Goal: Transaction & Acquisition: Purchase product/service

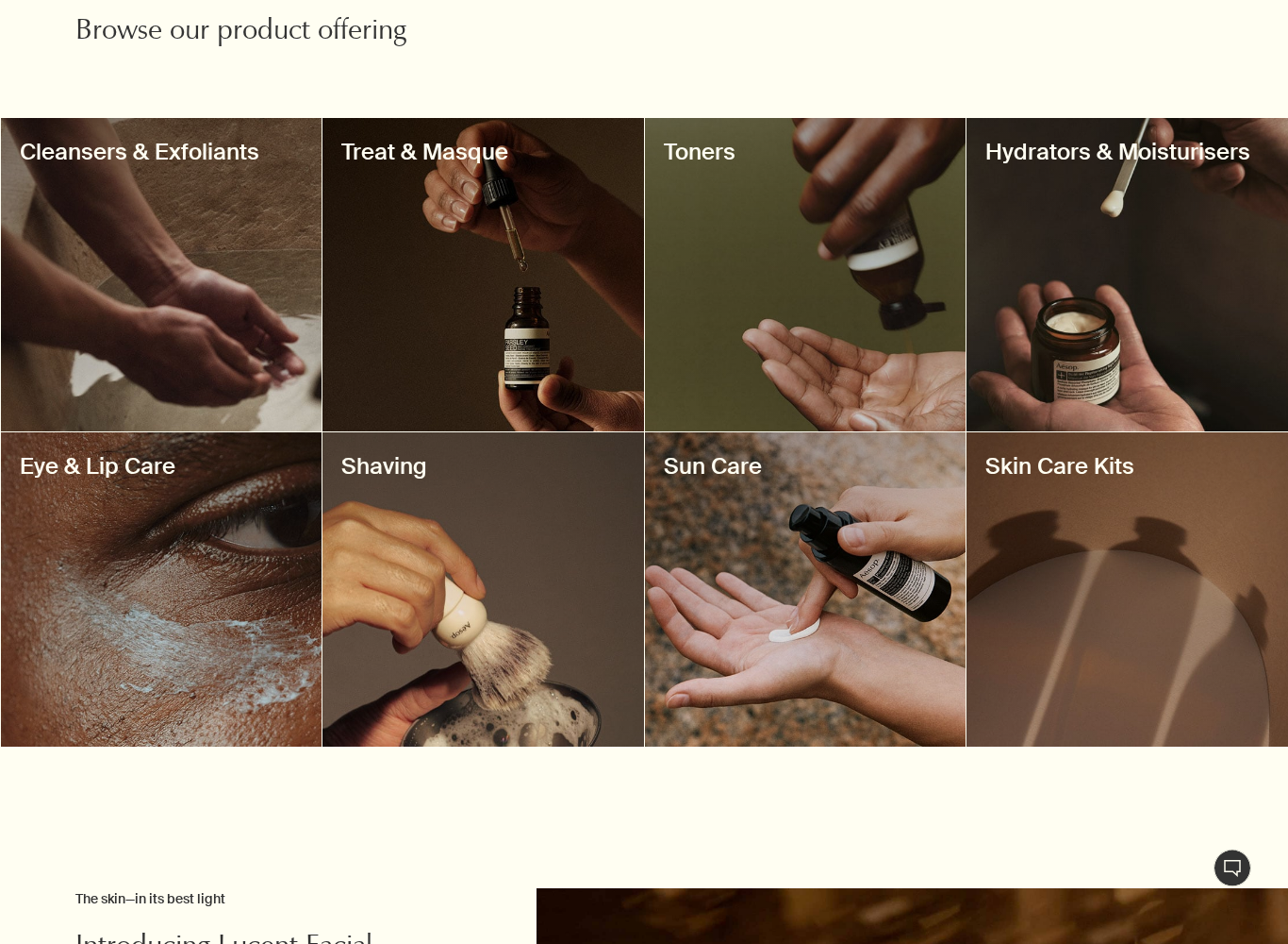
scroll to position [653, 0]
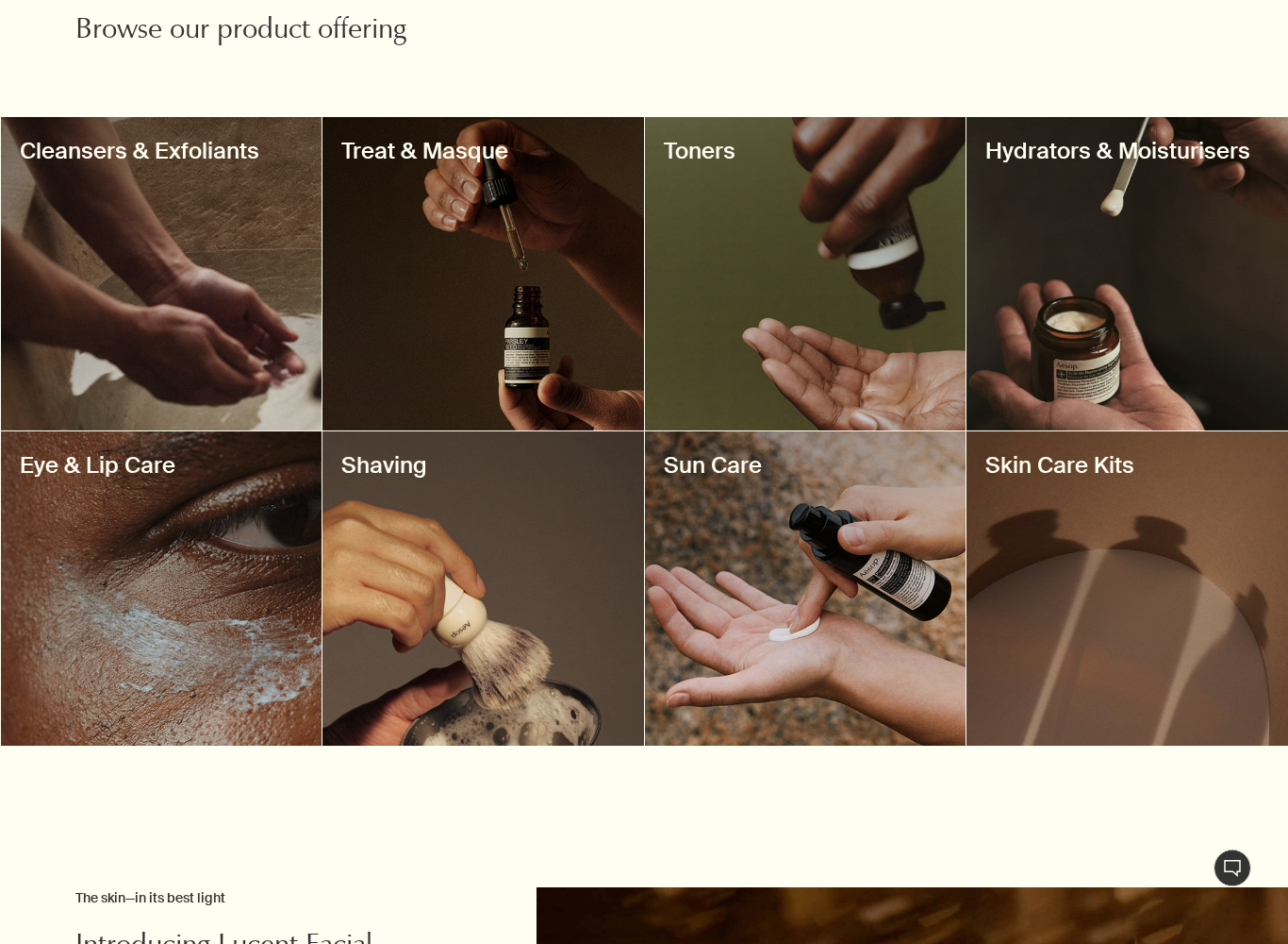
click at [148, 253] on div at bounding box center [162, 274] width 322 height 313
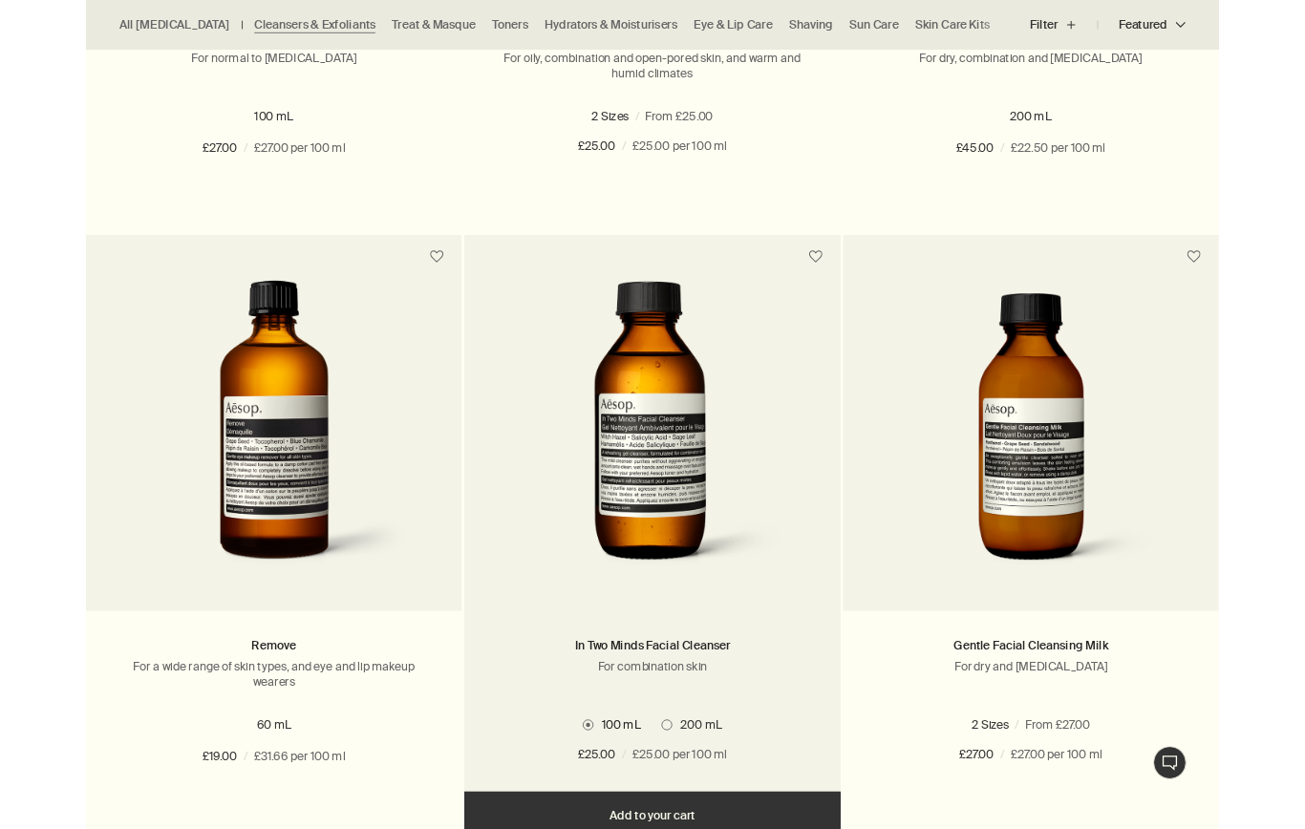
scroll to position [1792, 0]
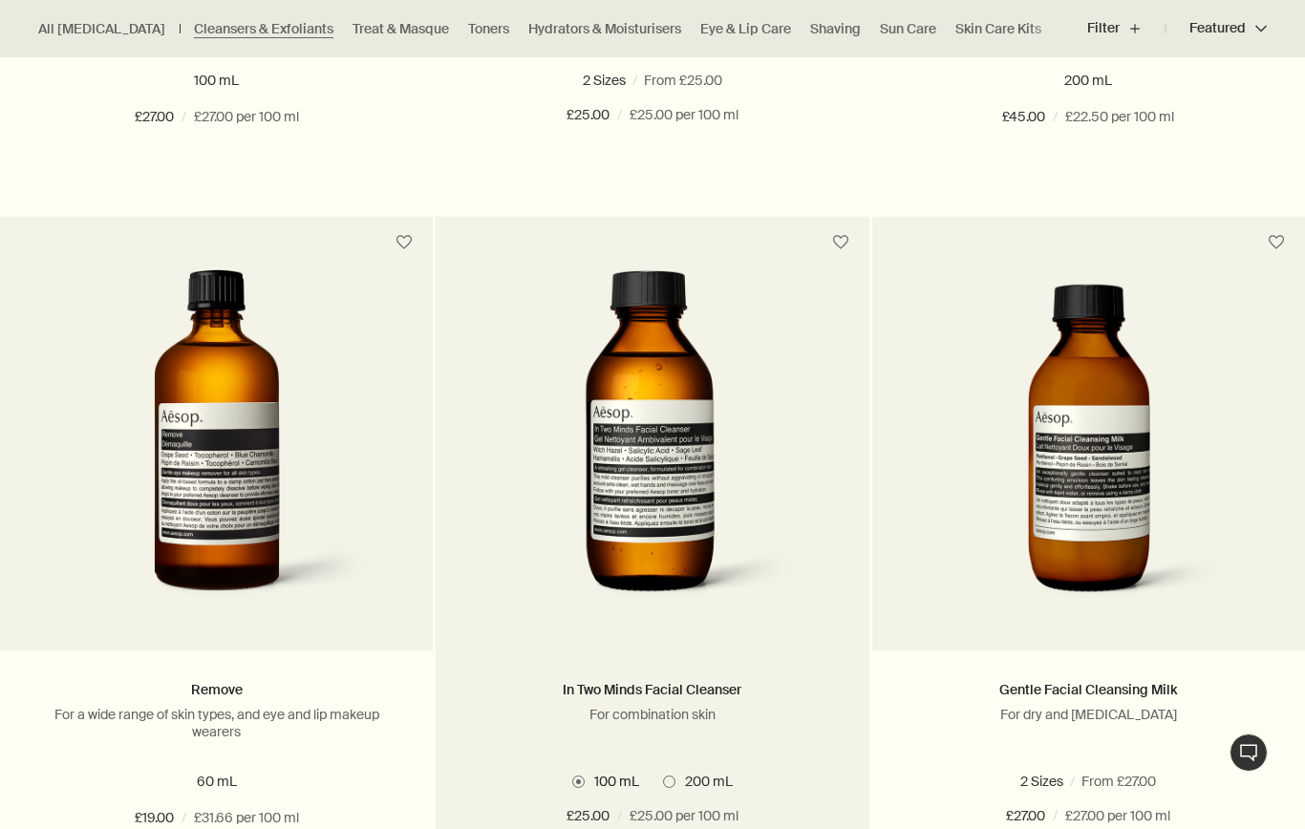
click at [672, 783] on span at bounding box center [669, 782] width 12 height 12
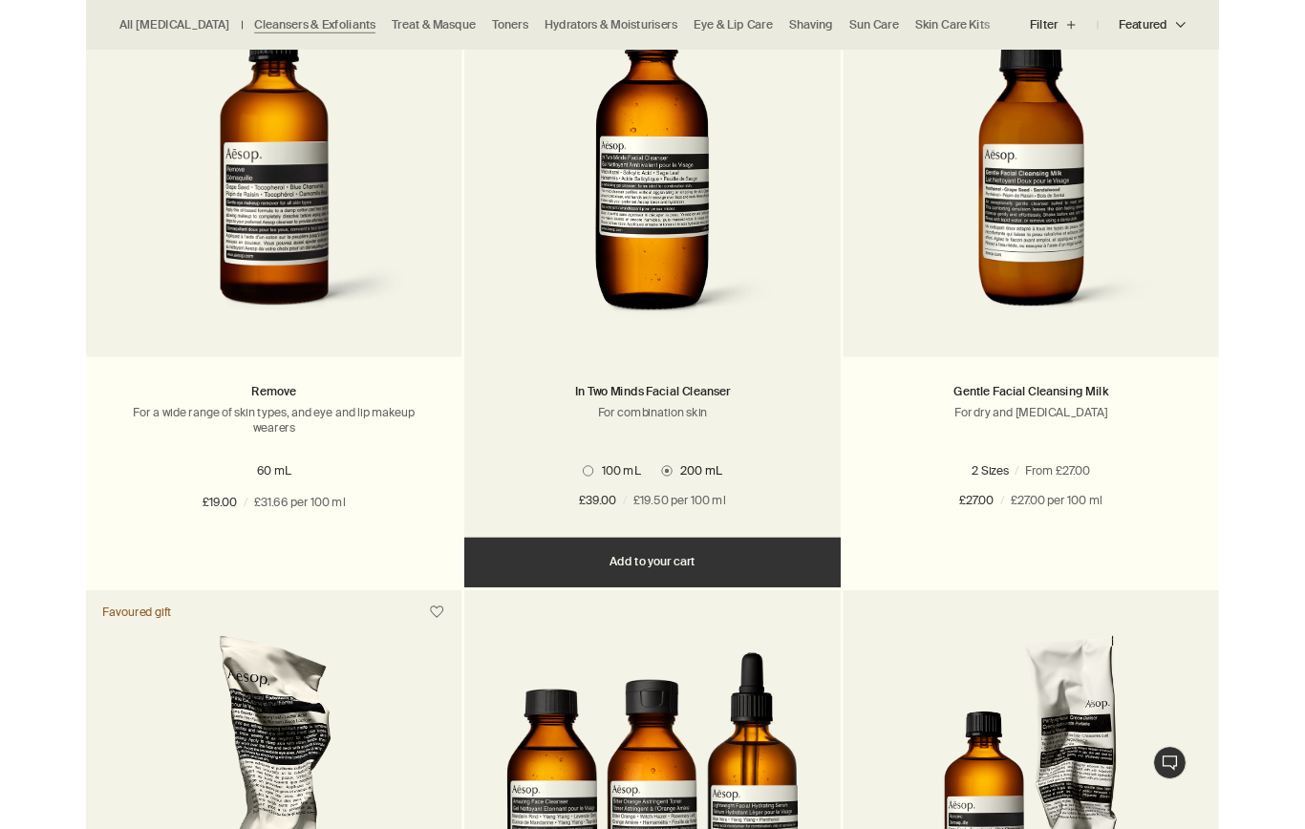
scroll to position [1844, 0]
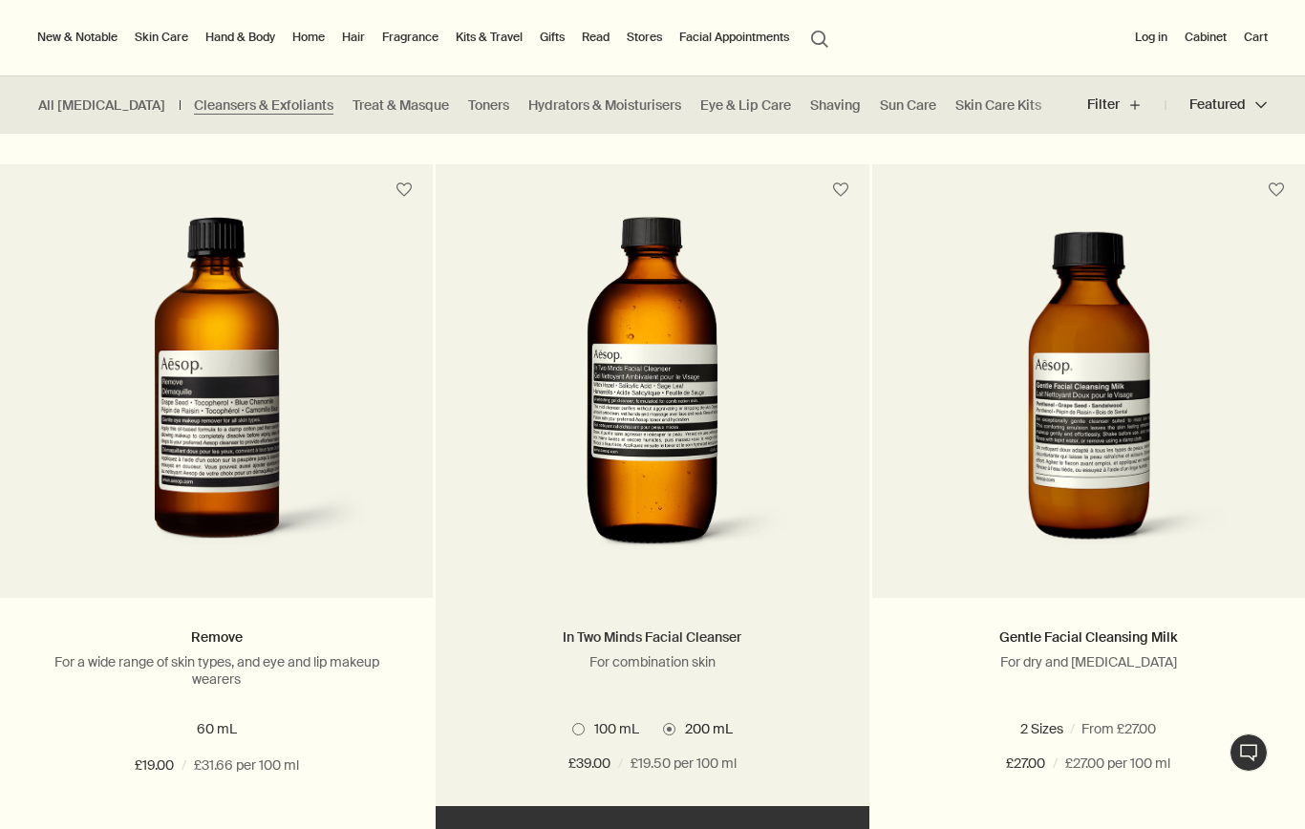
click at [641, 634] on link "In Two Minds Facial Cleanser" at bounding box center [652, 637] width 179 height 17
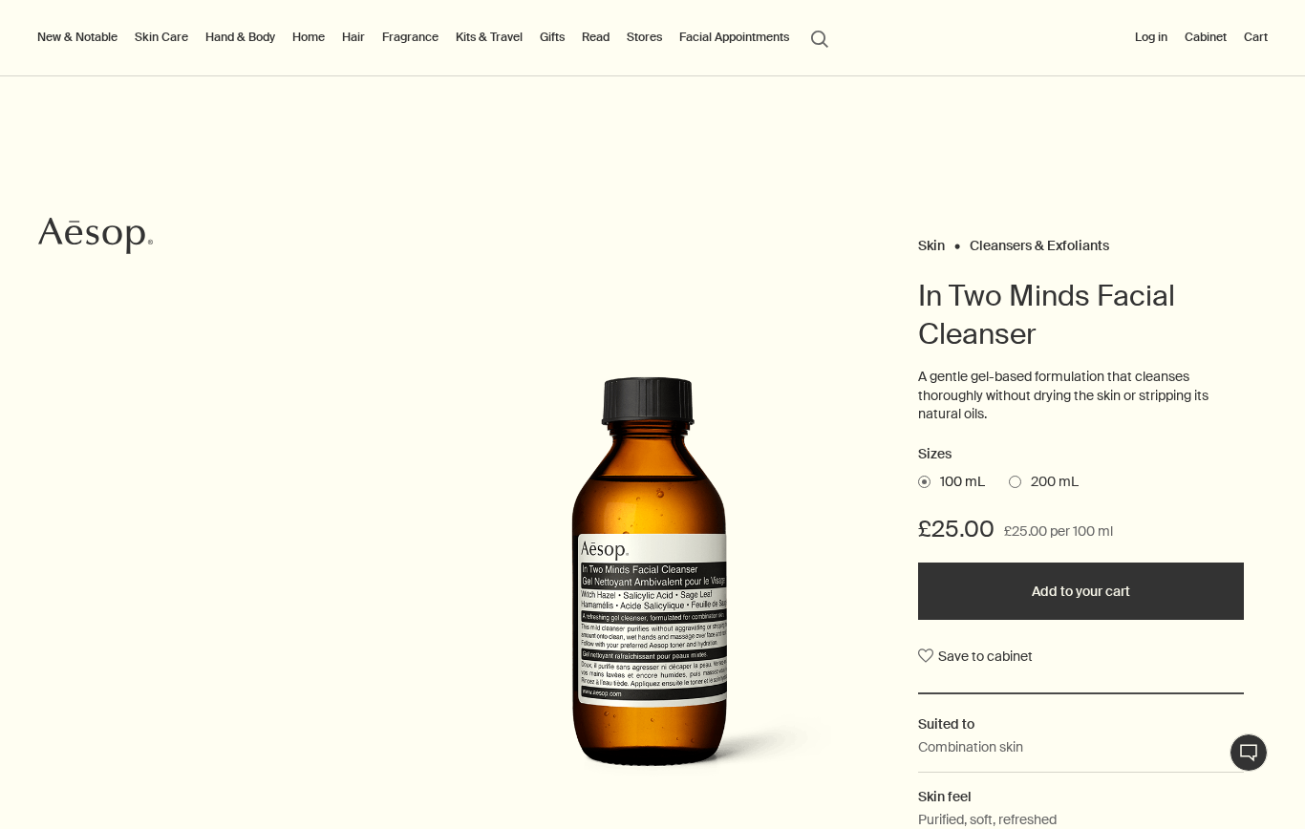
scroll to position [226, 0]
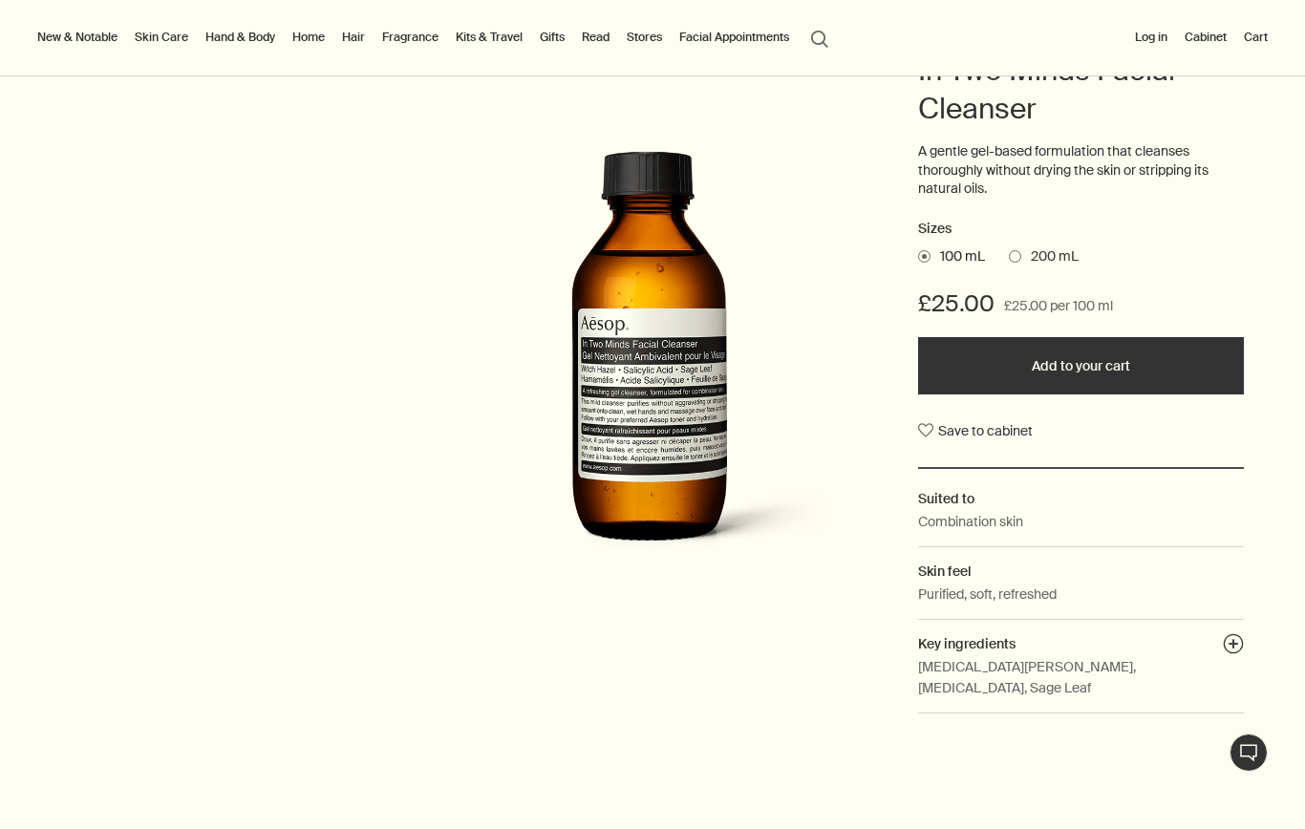
click at [1024, 255] on span "200 mL" at bounding box center [1050, 257] width 57 height 19
click at [1009, 255] on input "200 mL" at bounding box center [1009, 254] width 0 height 12
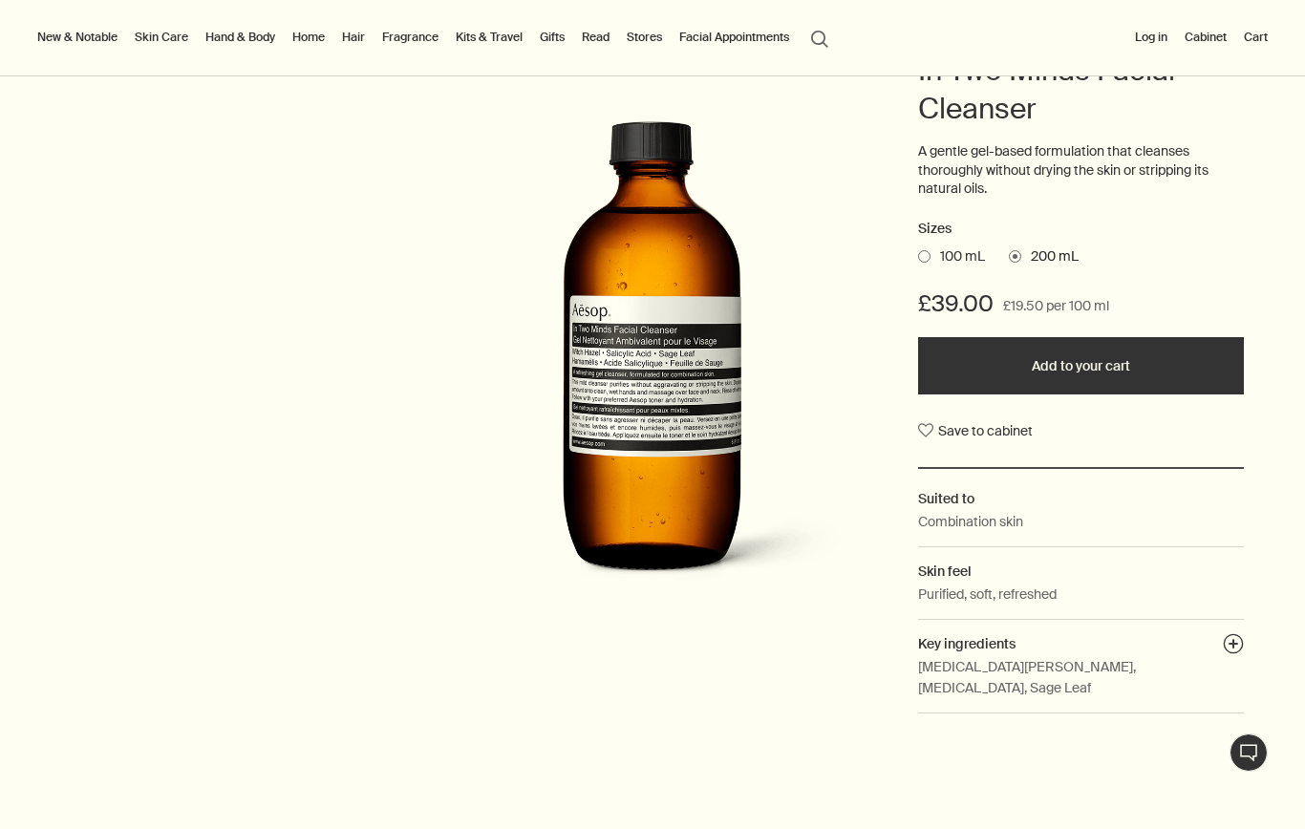
click at [1023, 349] on button "Add to your cart" at bounding box center [1081, 365] width 327 height 57
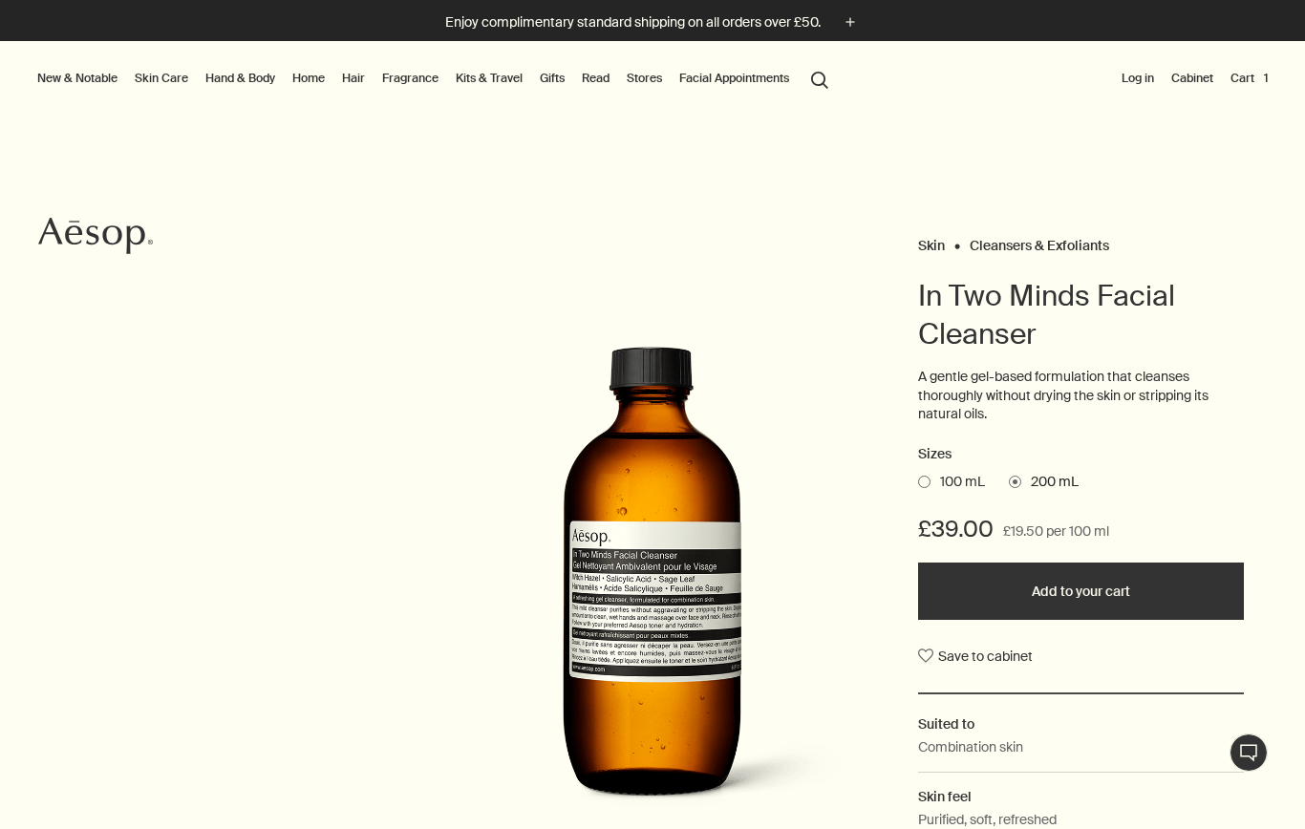
scroll to position [0, 0]
click at [1260, 75] on button "Cart 1" at bounding box center [1249, 78] width 45 height 23
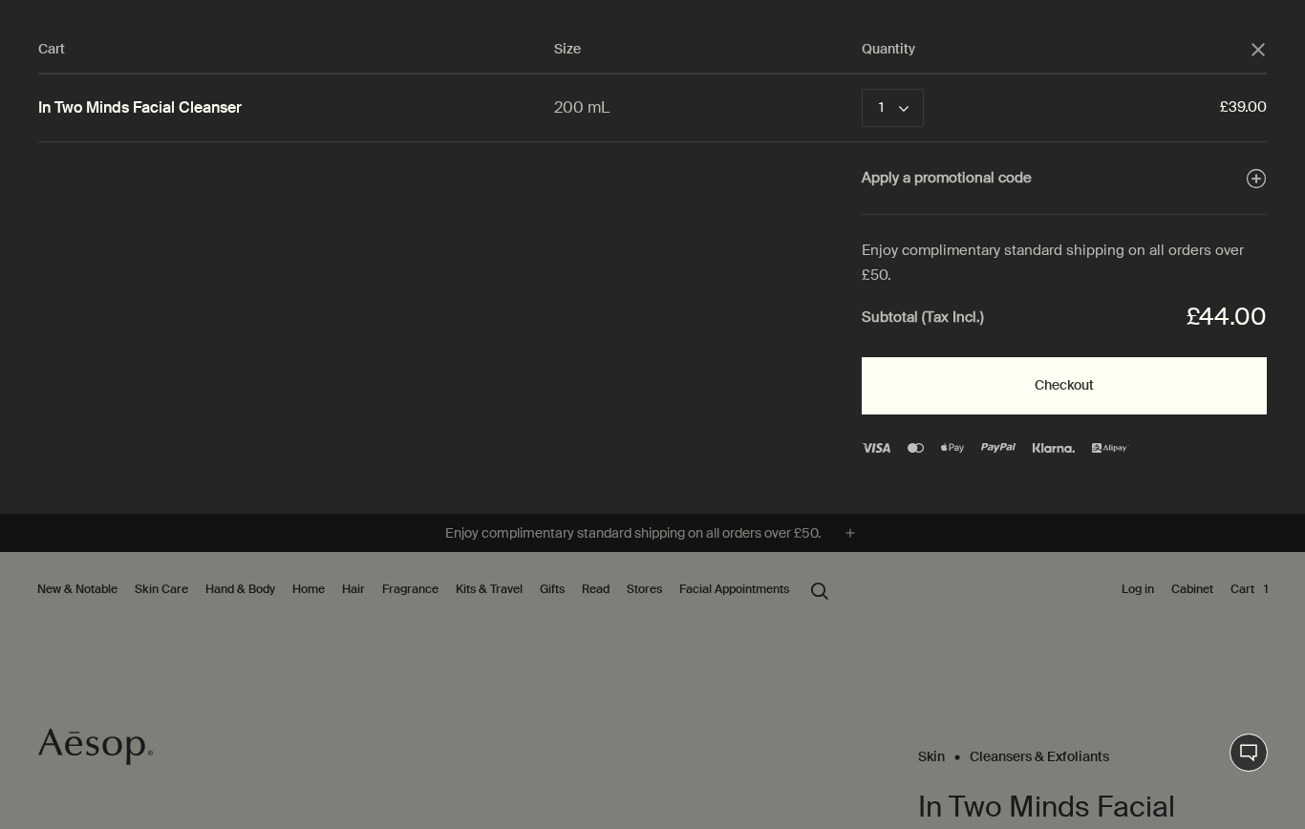
click at [945, 389] on button "Checkout" at bounding box center [1064, 385] width 405 height 57
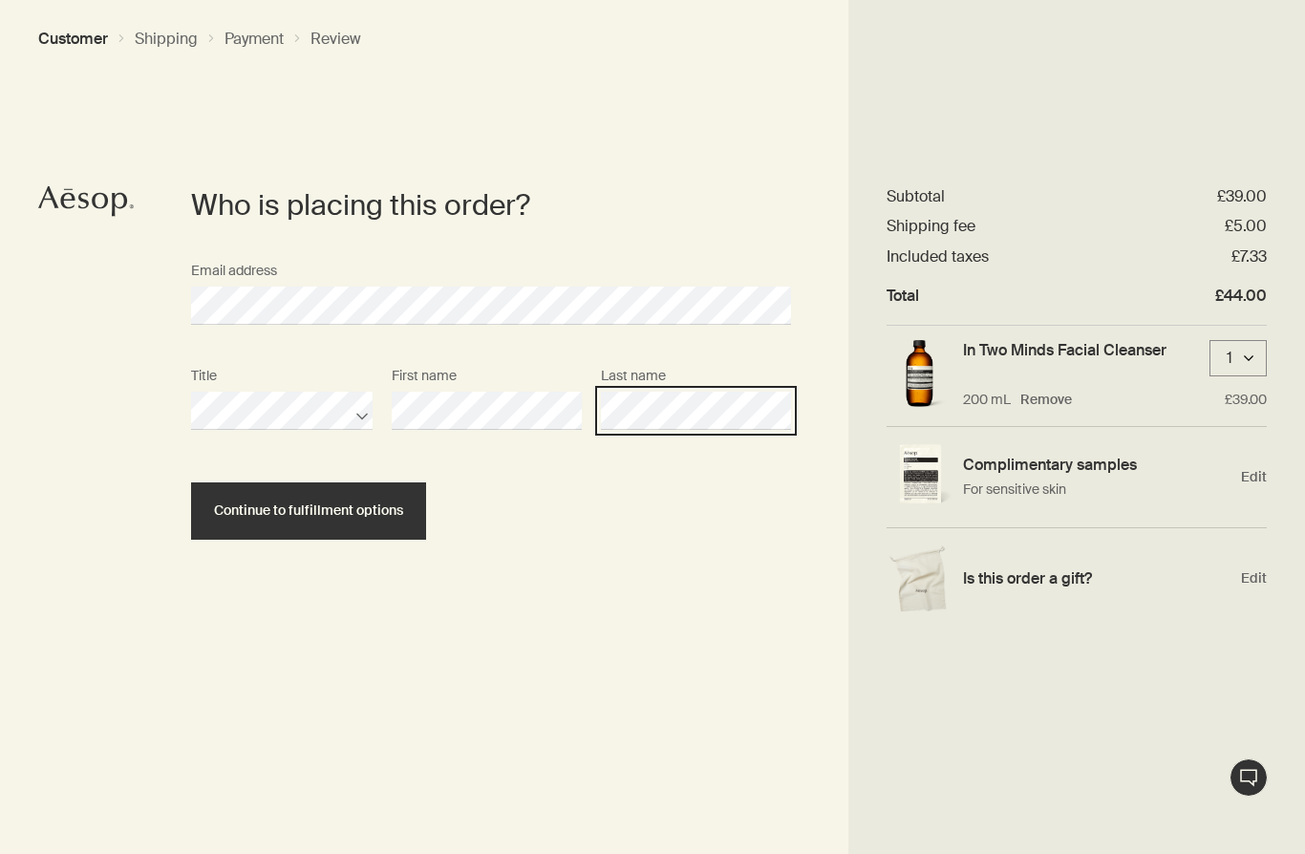
click at [308, 510] on button "Continue to fulfillment options" at bounding box center [308, 511] width 235 height 57
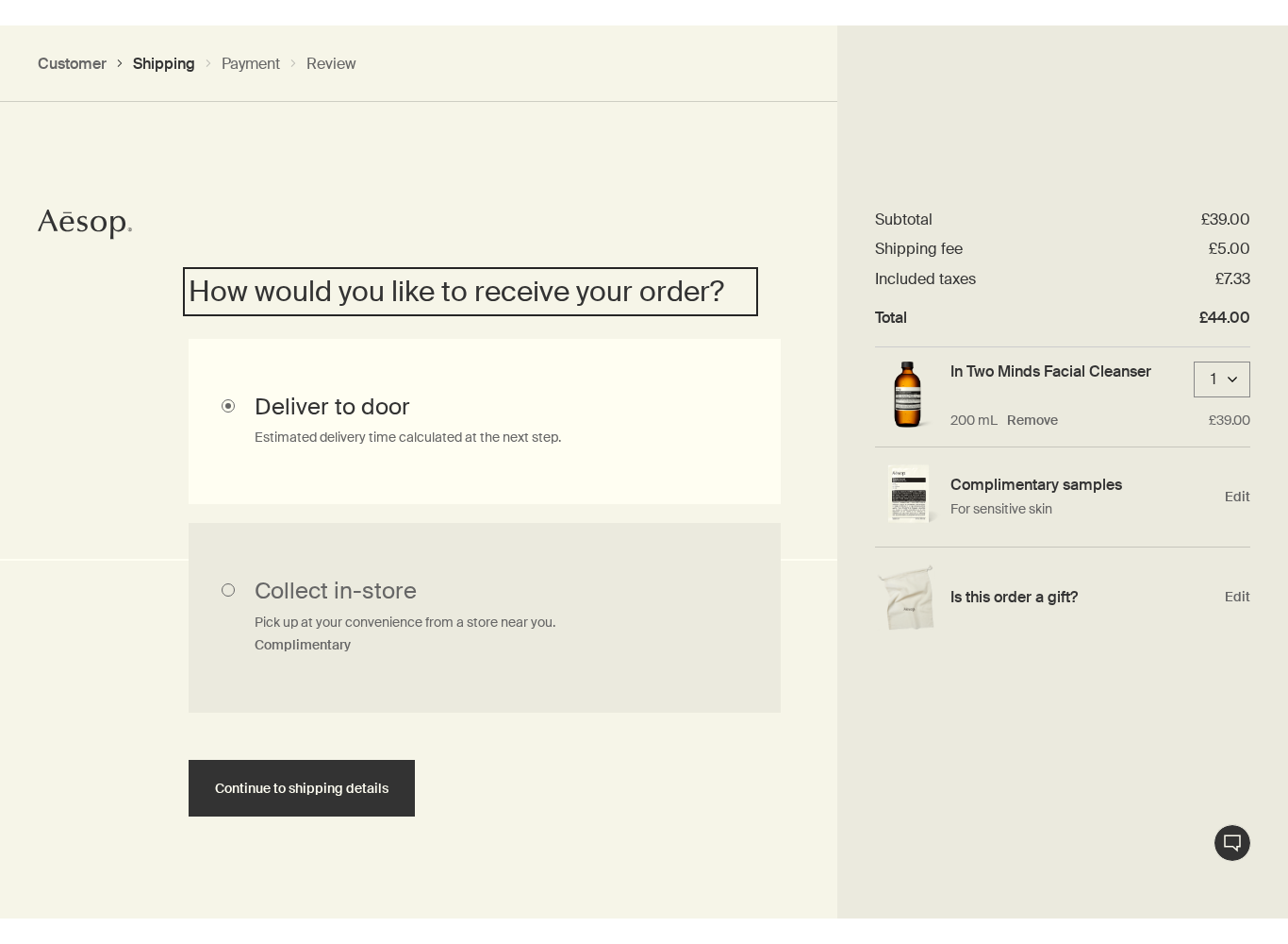
scroll to position [424, 0]
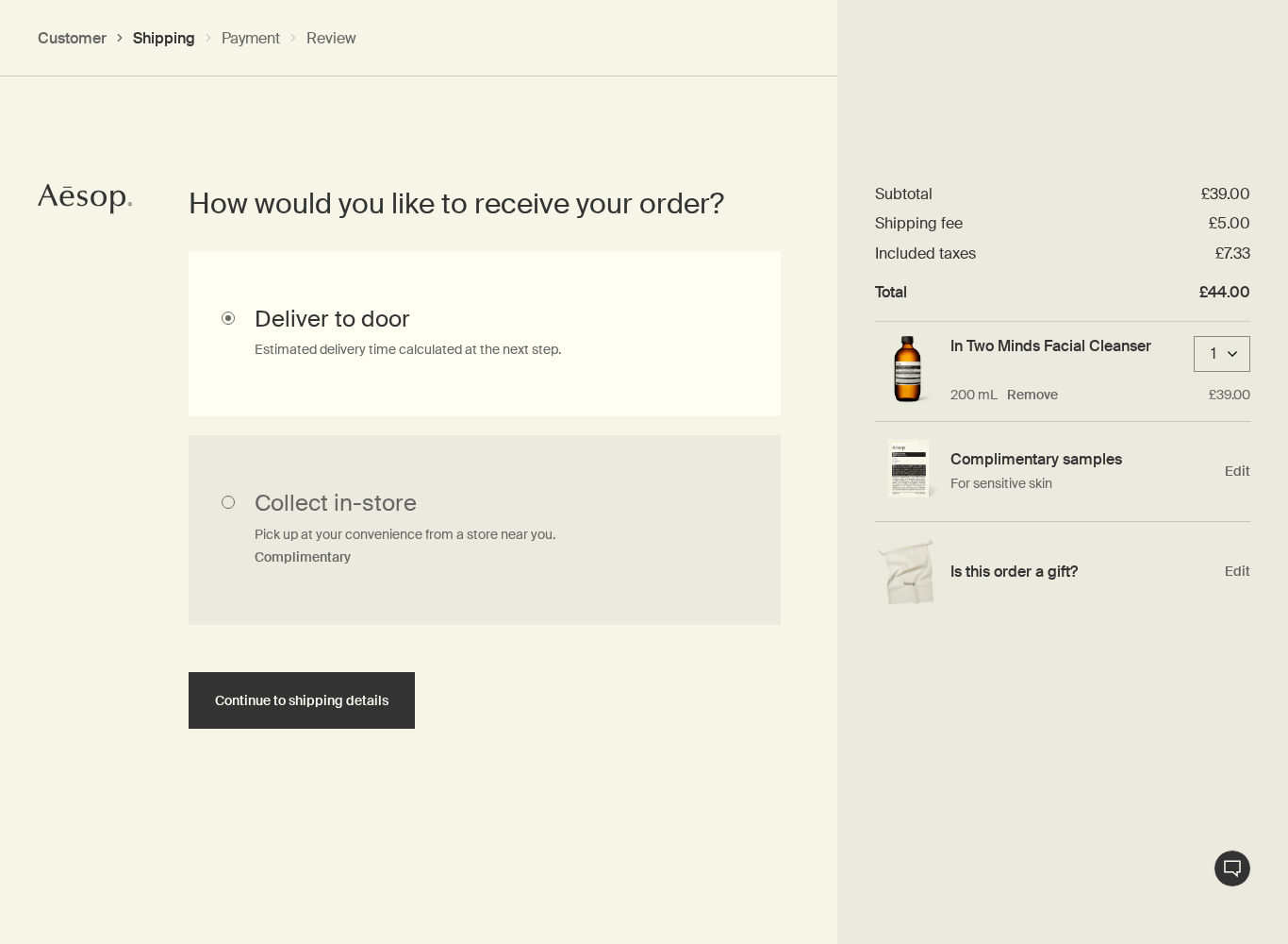
click at [348, 536] on input "Collect in-store Pick up at your convenience from a store near you. Complimenta…" at bounding box center [485, 530] width 592 height 191
radio input "true"
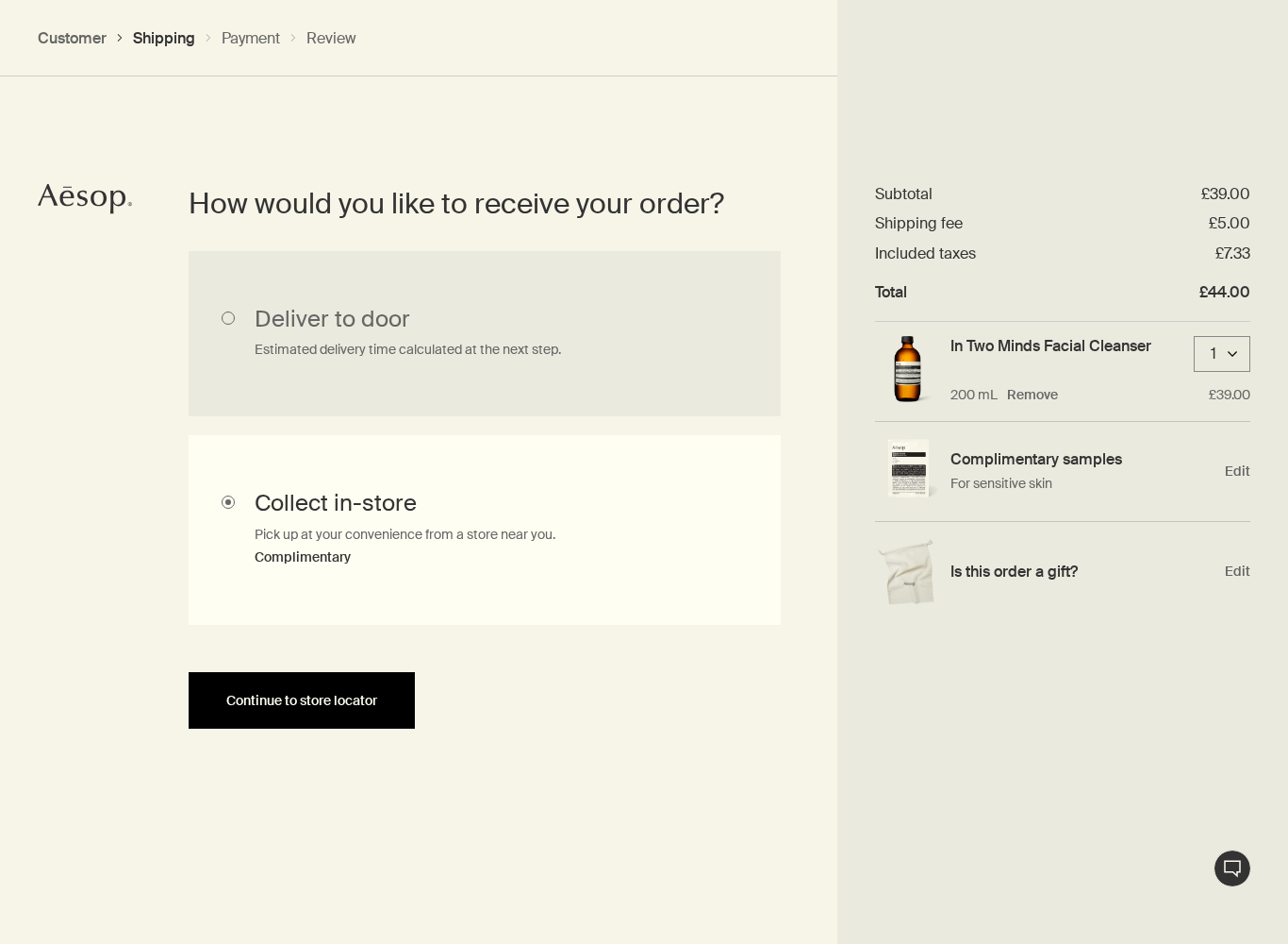
click at [271, 693] on span "Continue to store locator" at bounding box center [301, 700] width 151 height 14
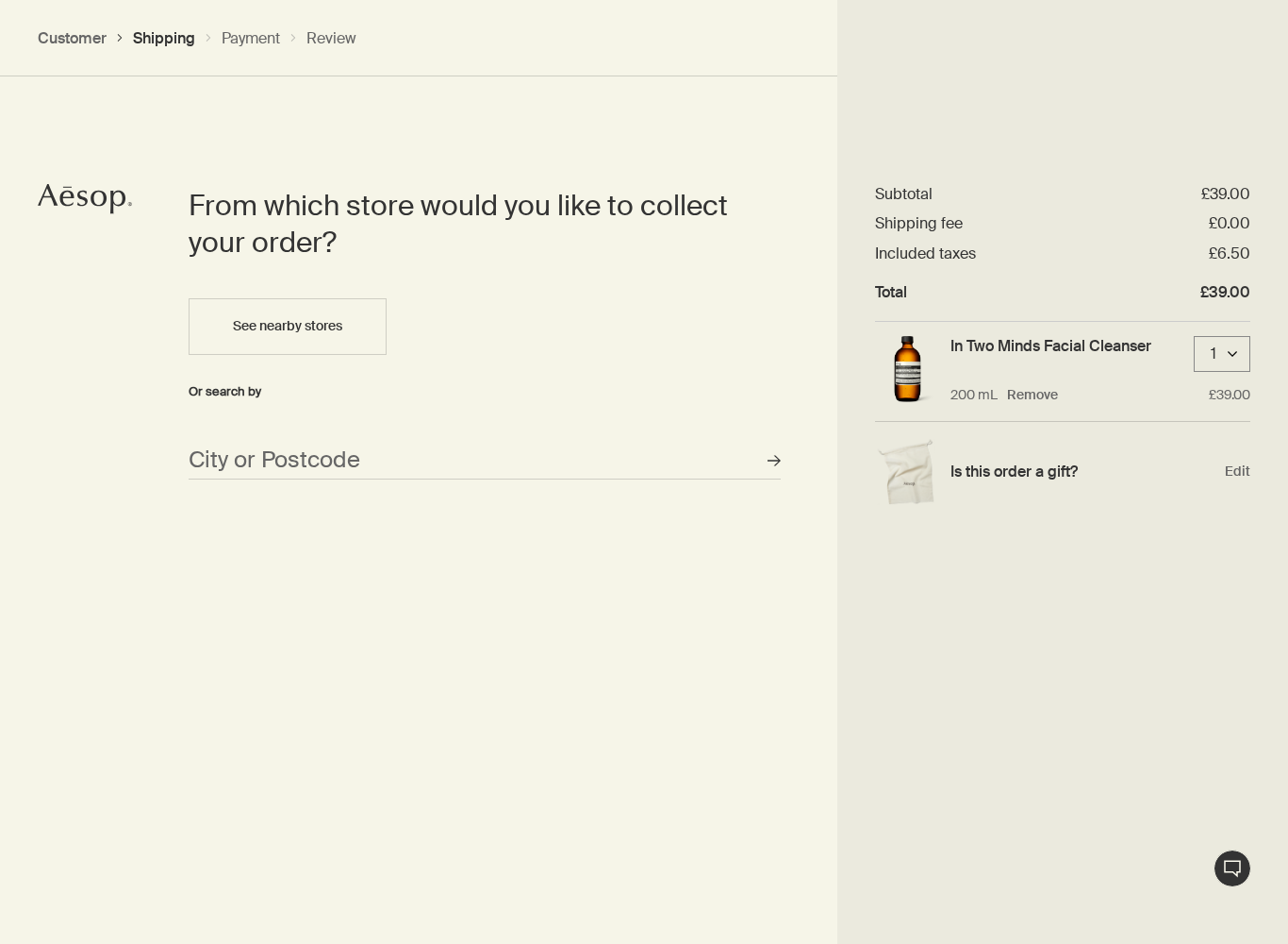
scroll to position [818, 0]
click at [319, 429] on div "From which store would you like to collect your order? See nearby stores Or sea…" at bounding box center [485, 332] width 592 height 292
click at [319, 452] on input "City or Postcode" at bounding box center [485, 459] width 592 height 38
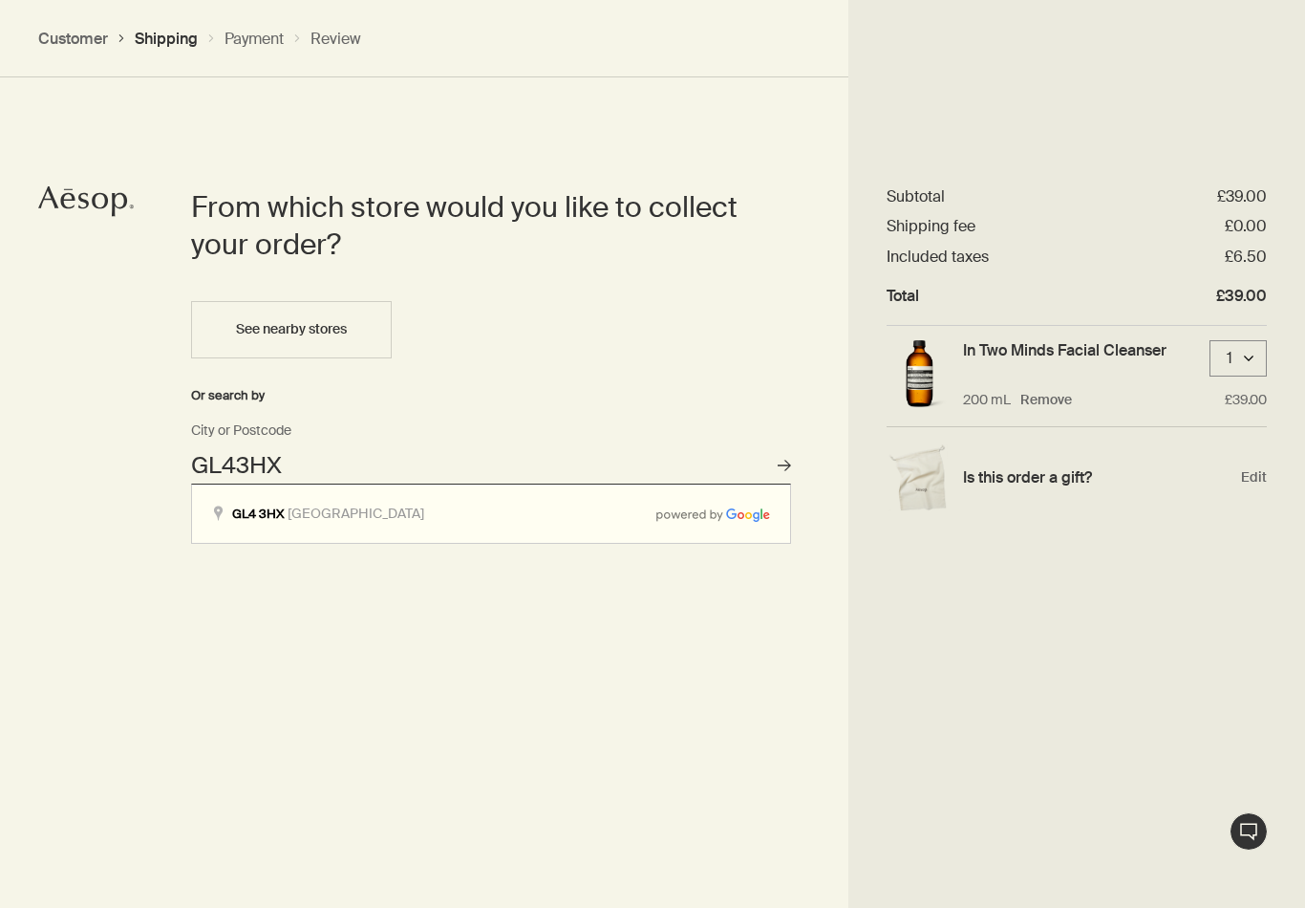
type input "Gloucester GL4 3HX"
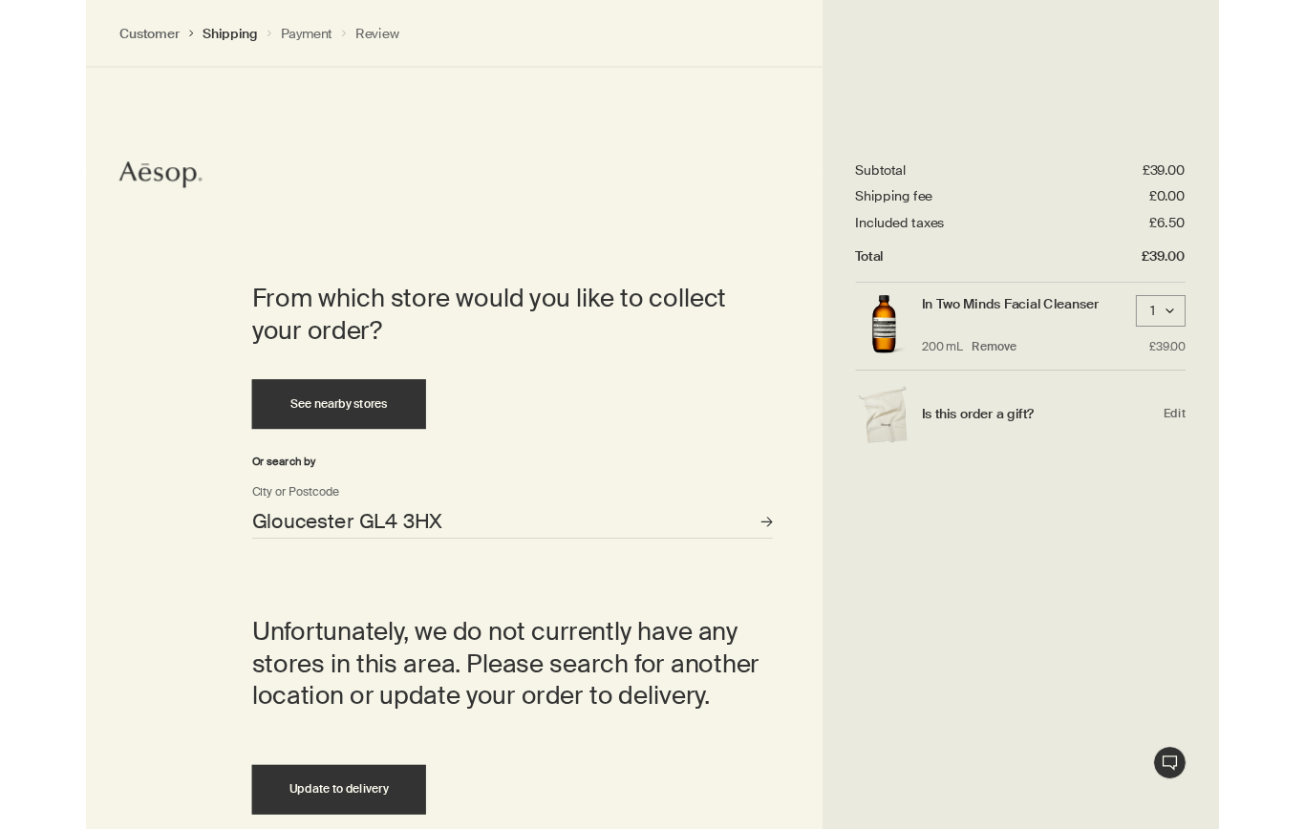
scroll to position [683, 0]
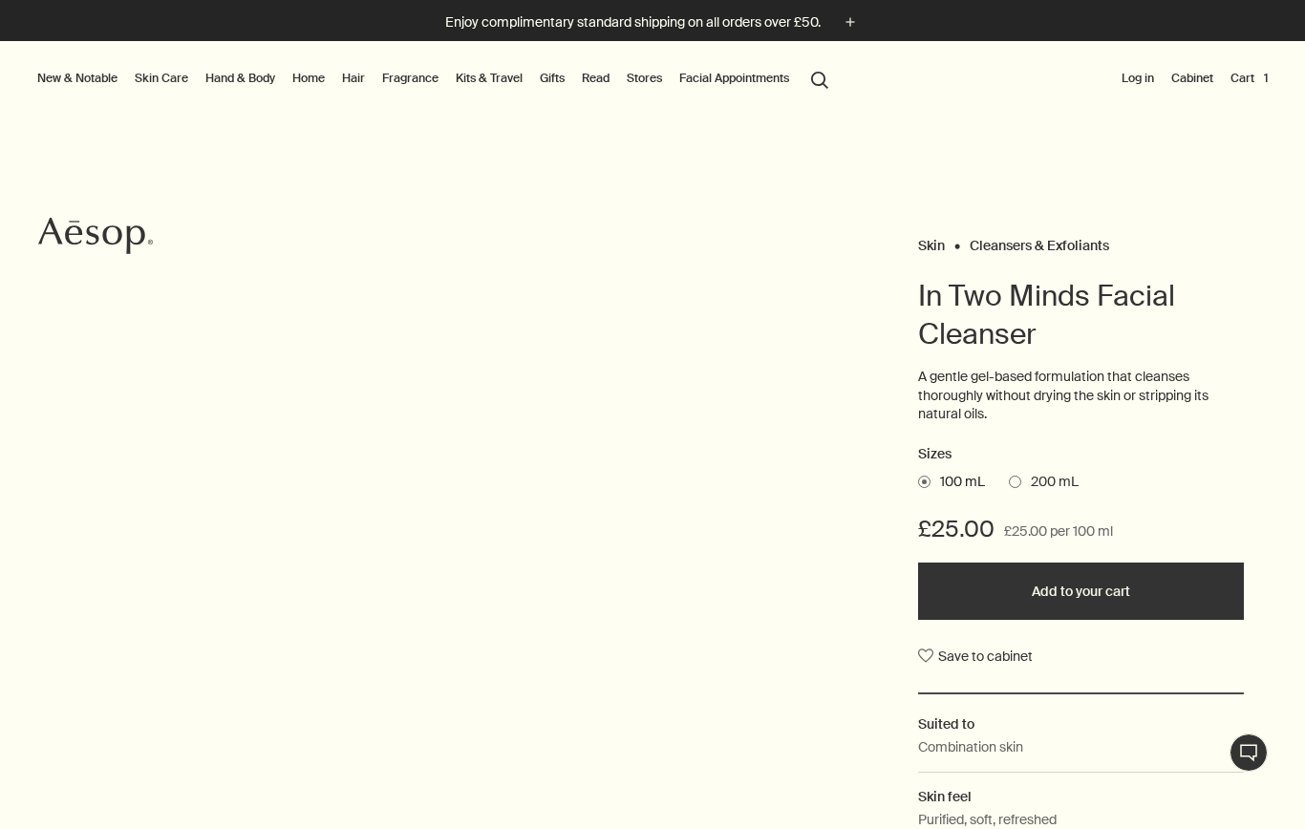
click at [1026, 473] on span "200 mL" at bounding box center [1050, 482] width 57 height 19
click at [1009, 473] on input "200 mL" at bounding box center [1009, 479] width 0 height 12
click at [1008, 569] on button "Add to your cart" at bounding box center [1081, 591] width 327 height 57
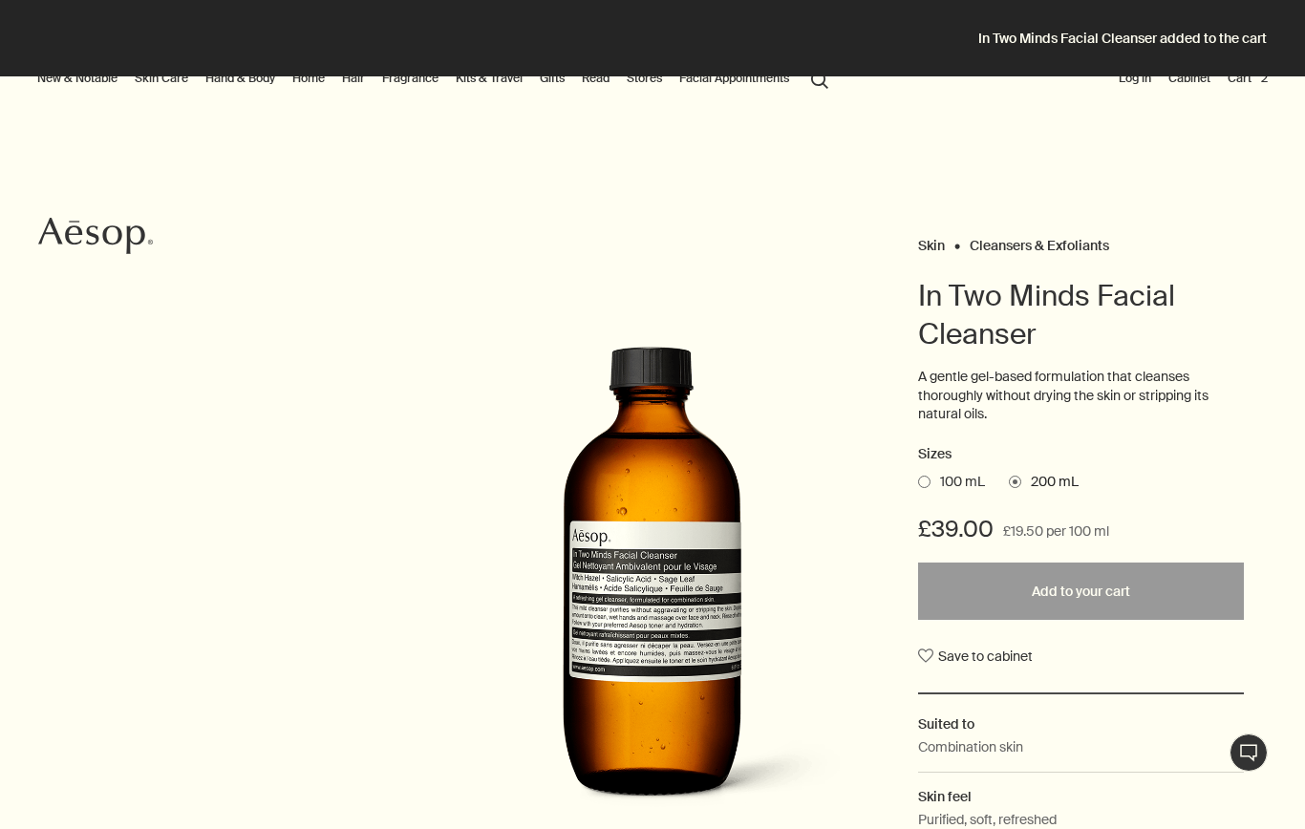
click at [1255, 85] on button "Cart 2" at bounding box center [1248, 78] width 48 height 23
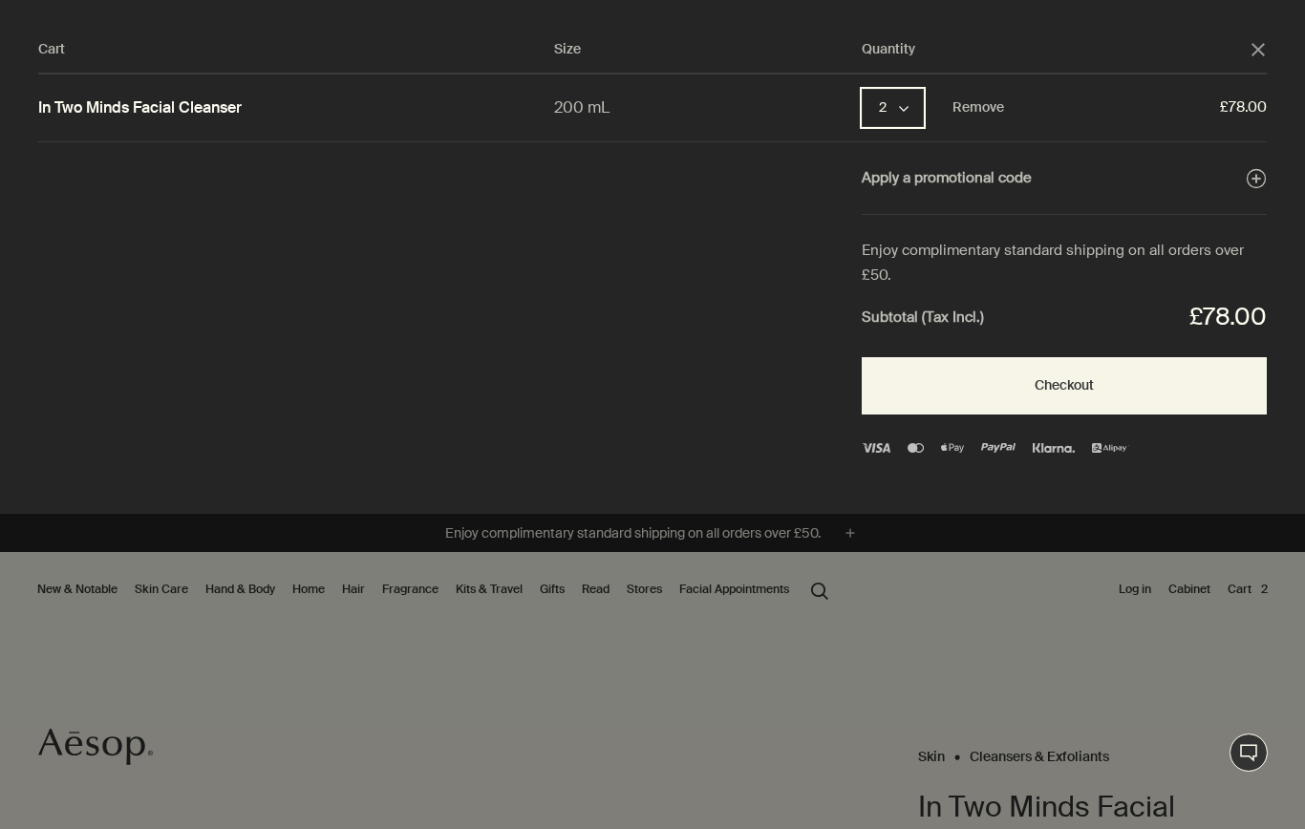
click at [883, 115] on button "2 chevron" at bounding box center [893, 108] width 62 height 38
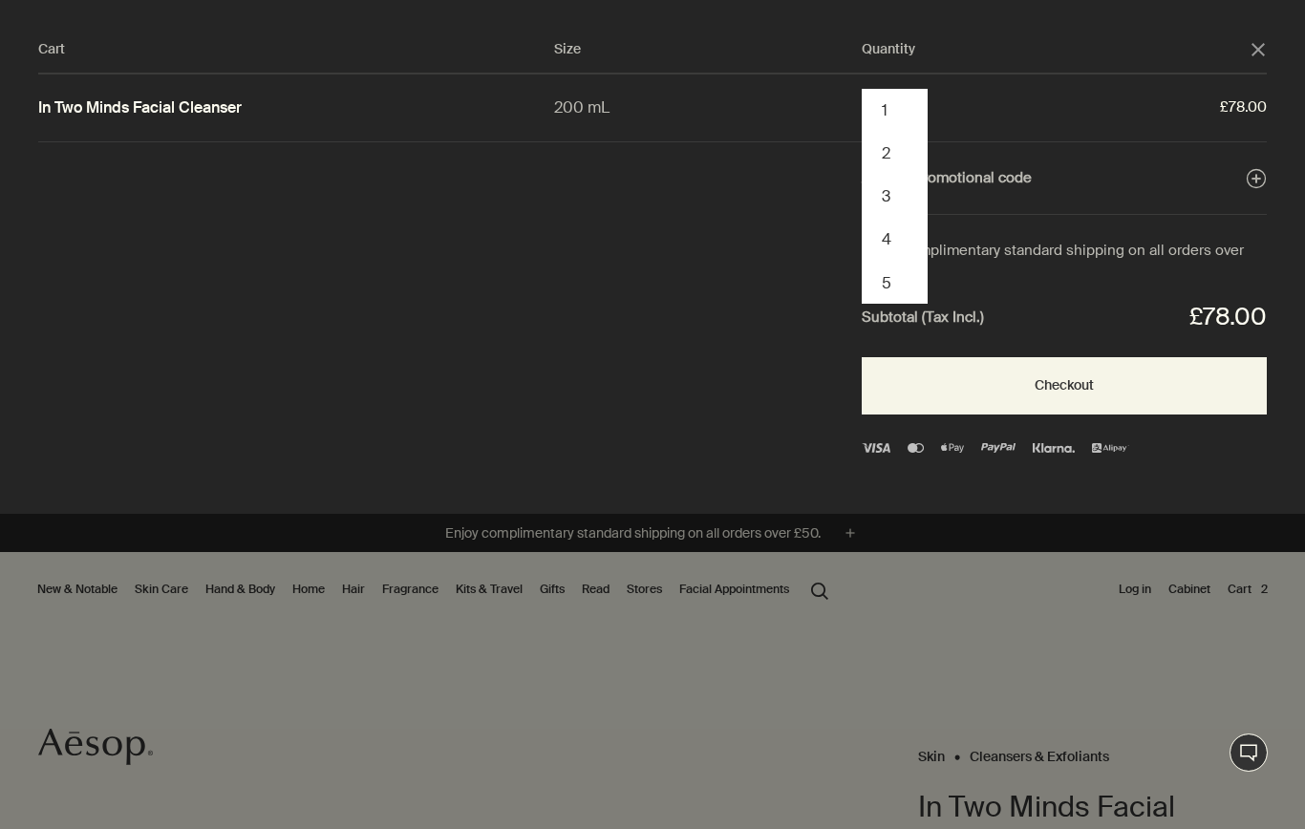
click at [876, 112] on button "1" at bounding box center [895, 110] width 62 height 43
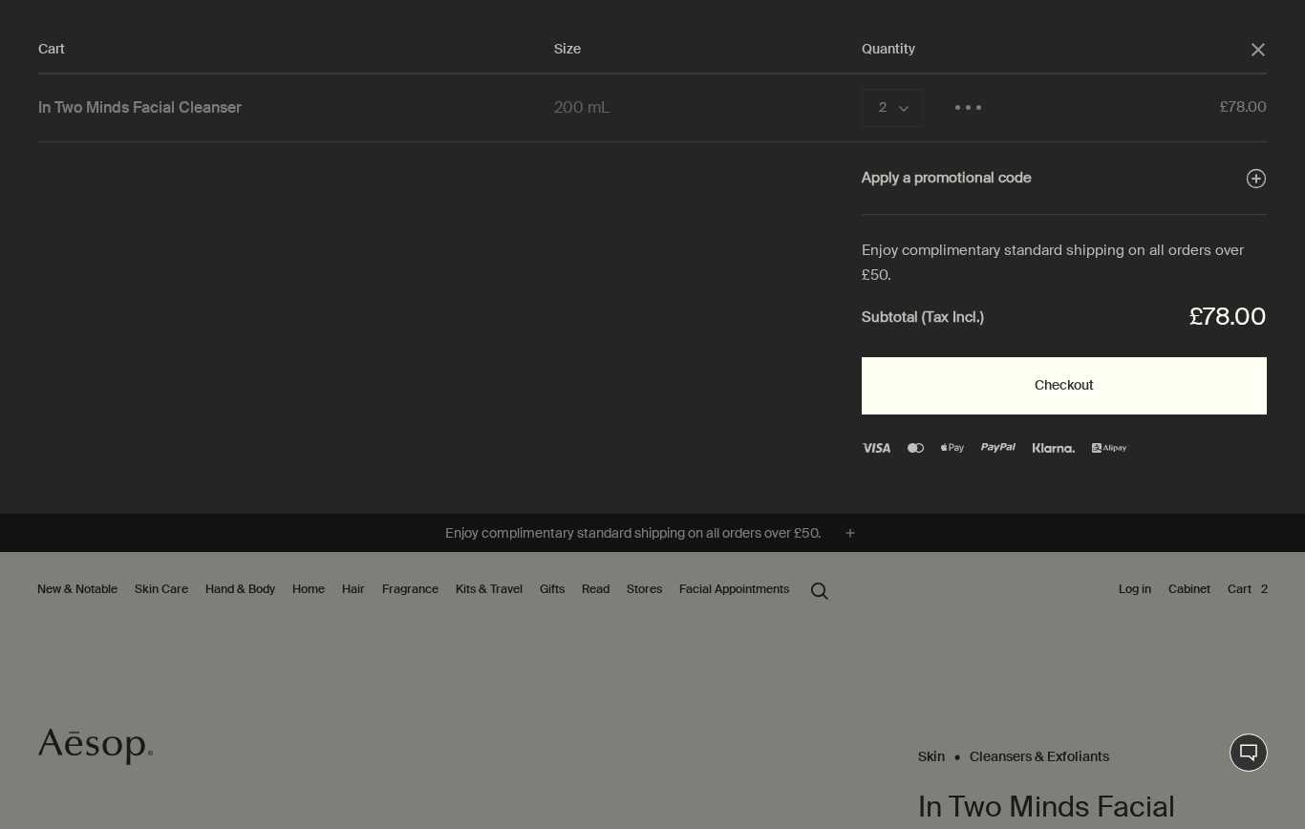
click at [940, 377] on button "Checkout" at bounding box center [1064, 385] width 405 height 57
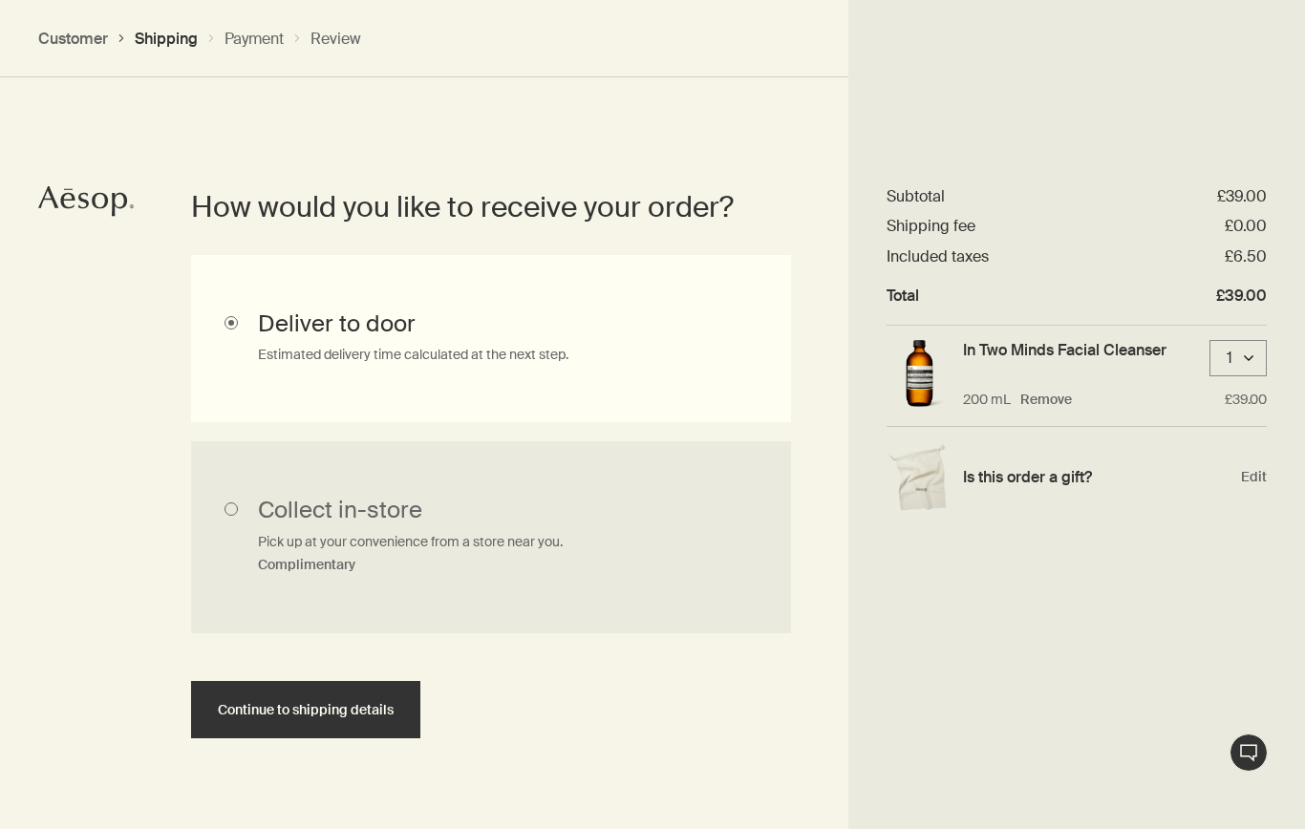
scroll to position [429, 0]
click at [307, 716] on button "Continue to shipping details" at bounding box center [305, 708] width 229 height 57
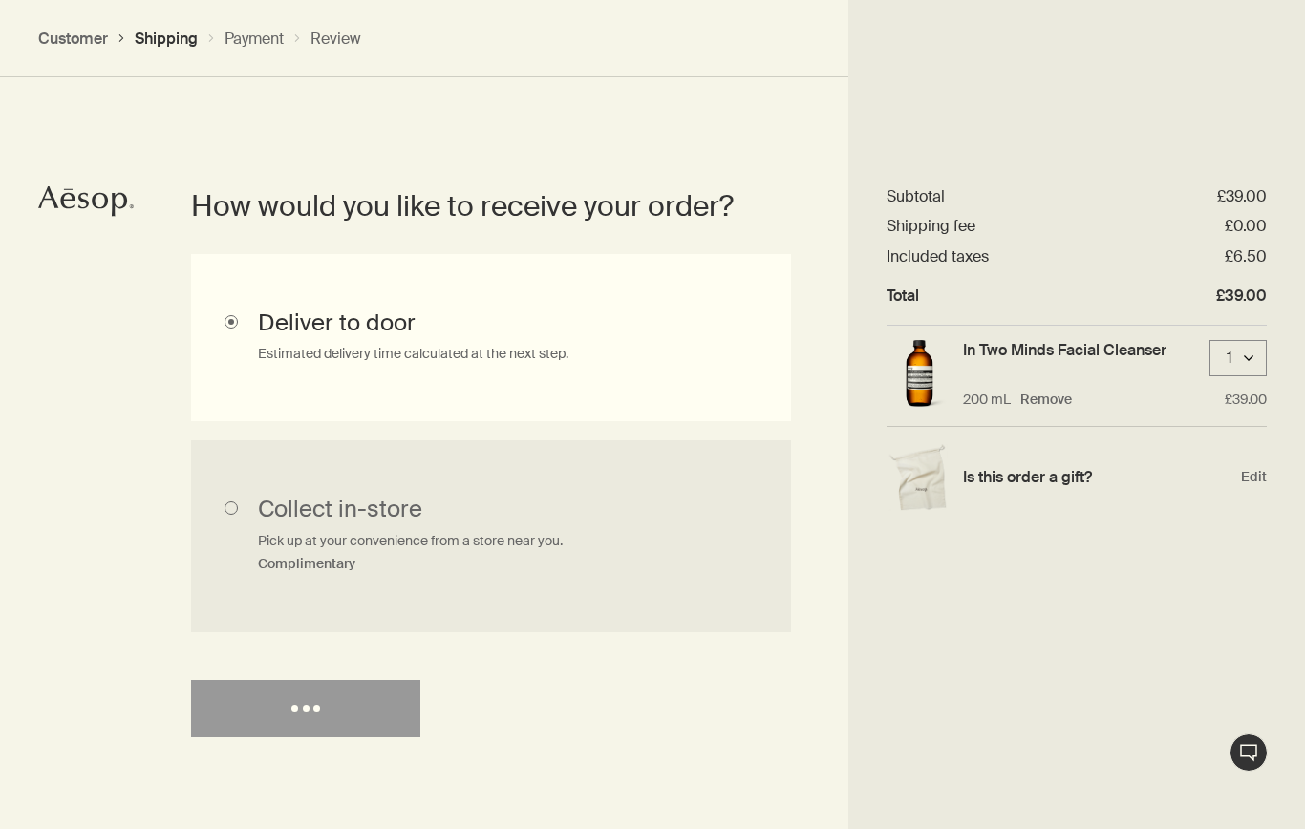
select select "GB"
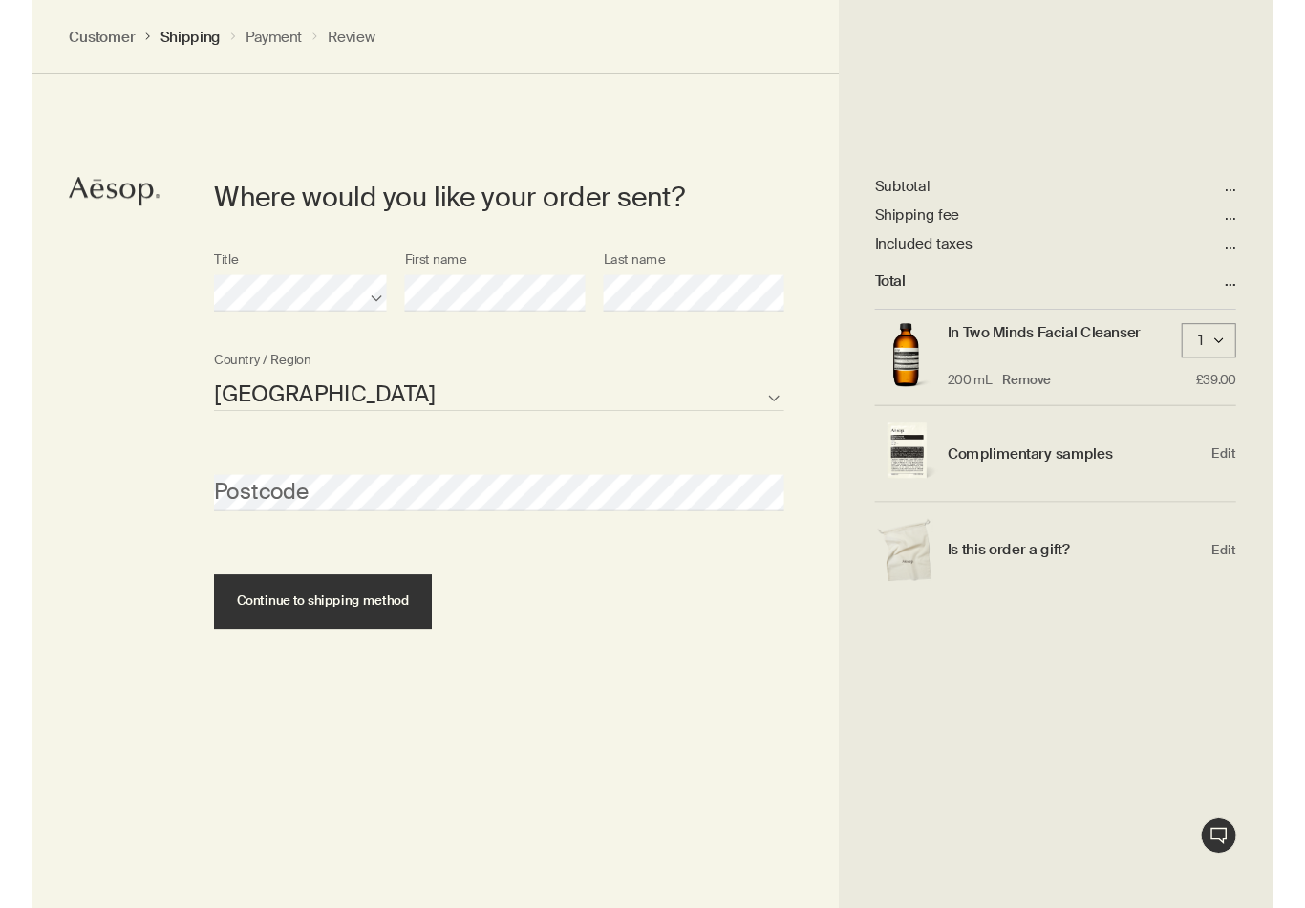
scroll to position [828, 0]
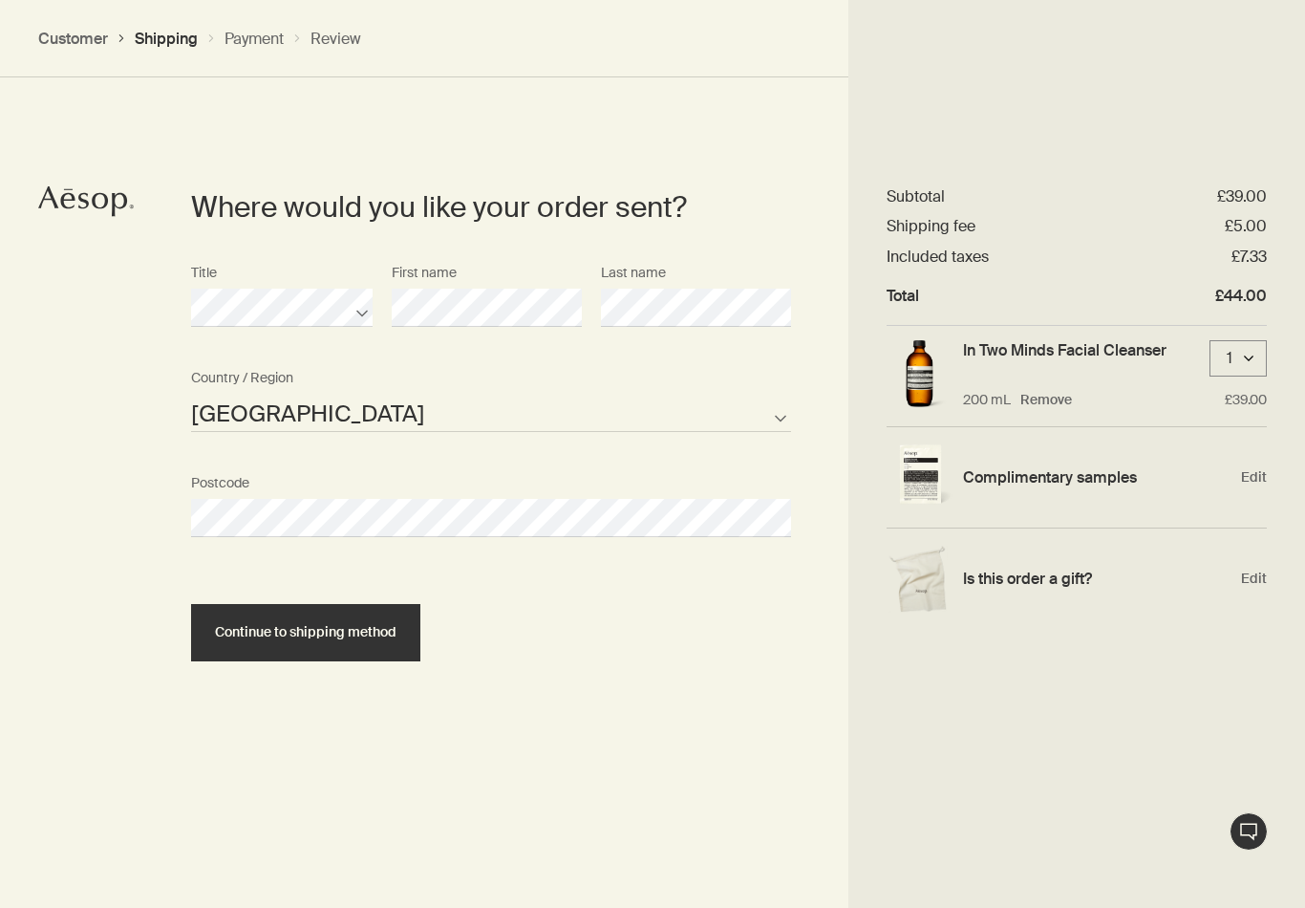
select select "GB"
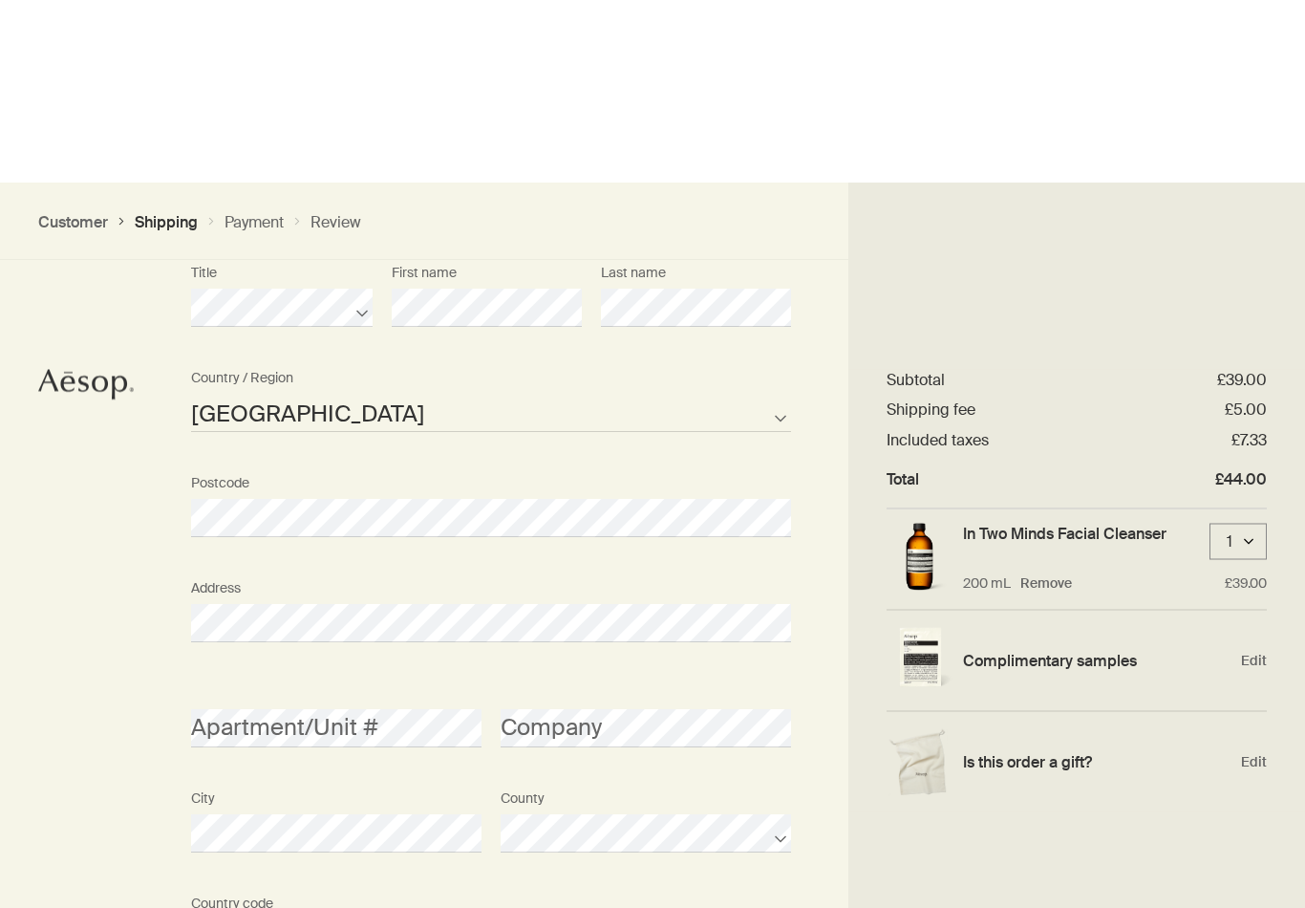
scroll to position [1011, 0]
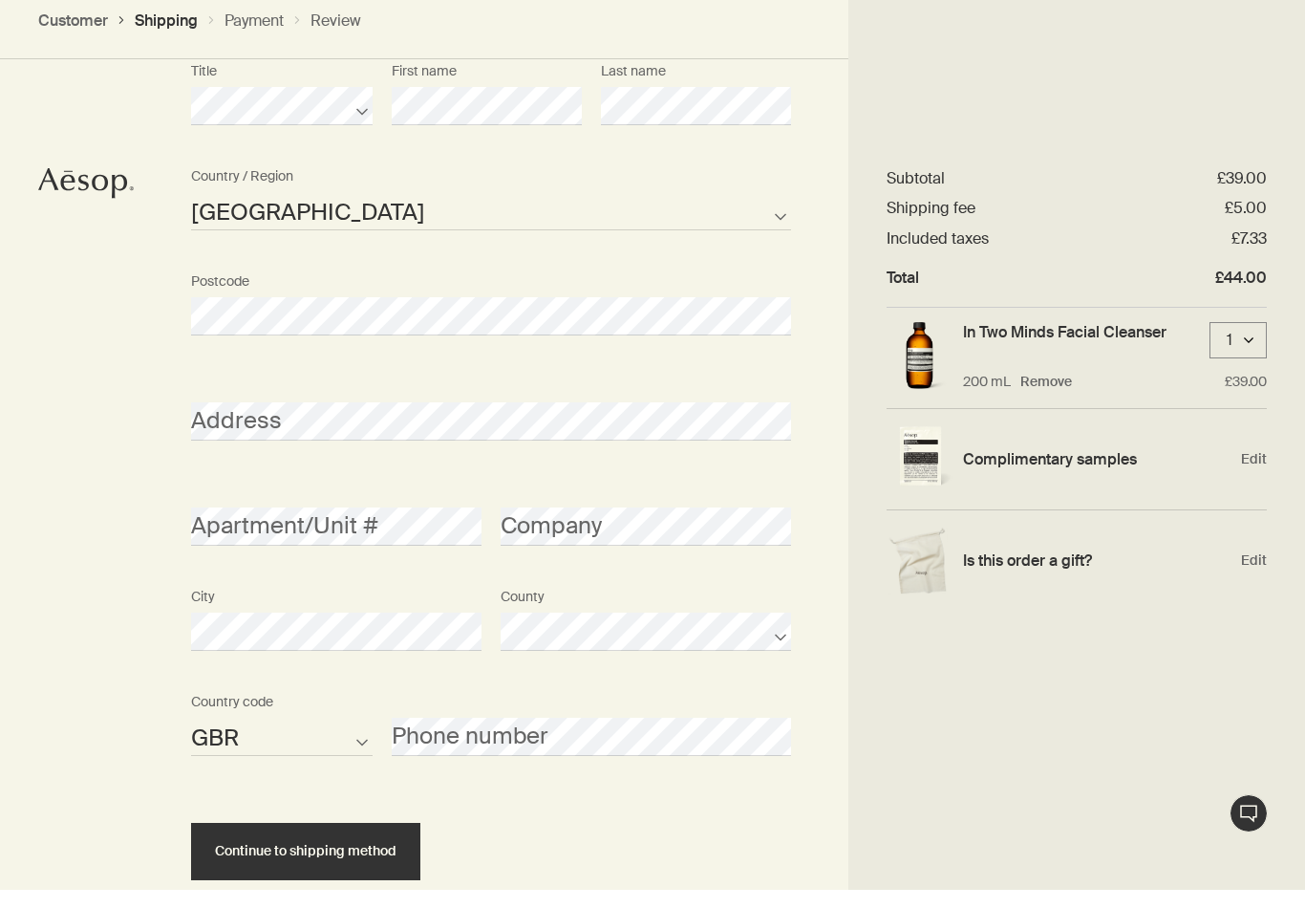
click at [294, 282] on div "Postcode" at bounding box center [491, 318] width 619 height 72
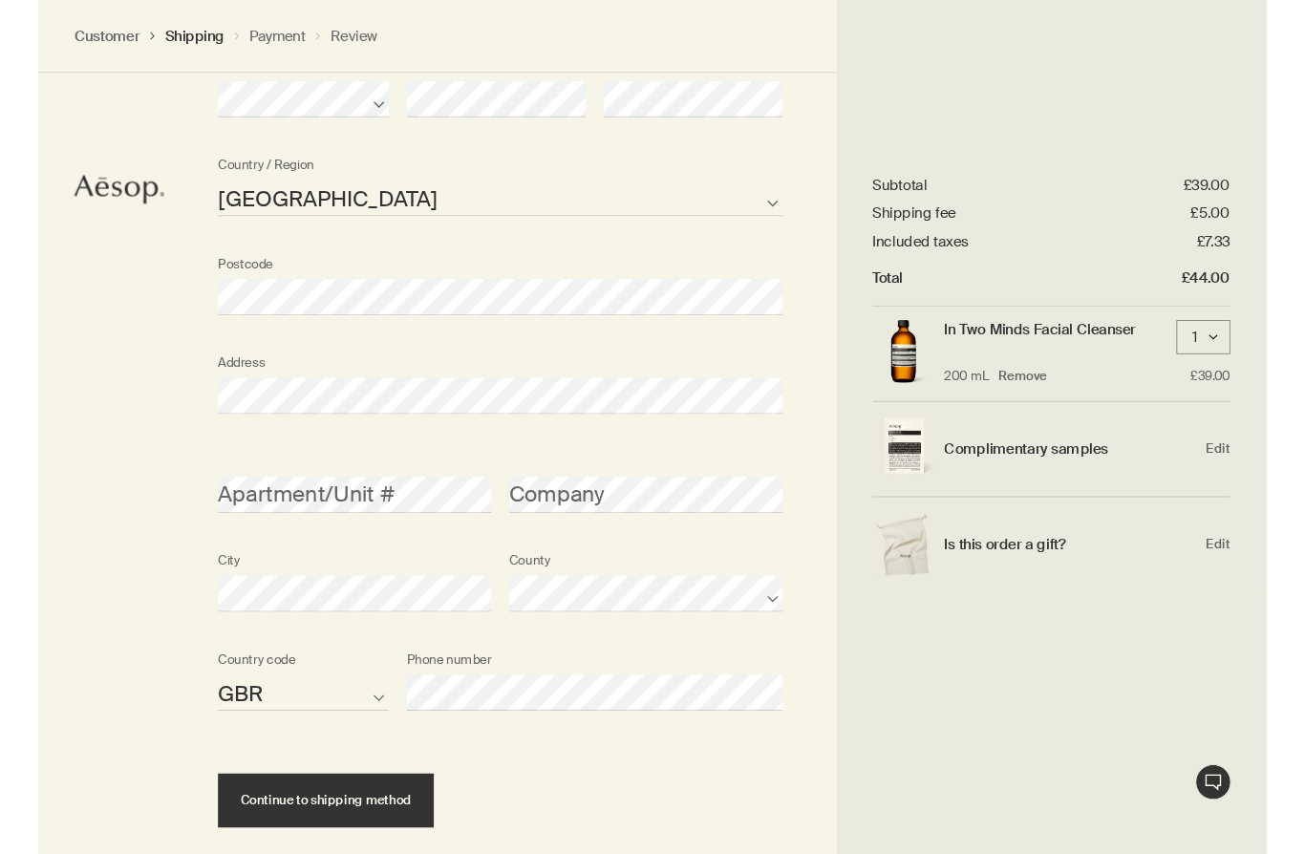
scroll to position [1095, 0]
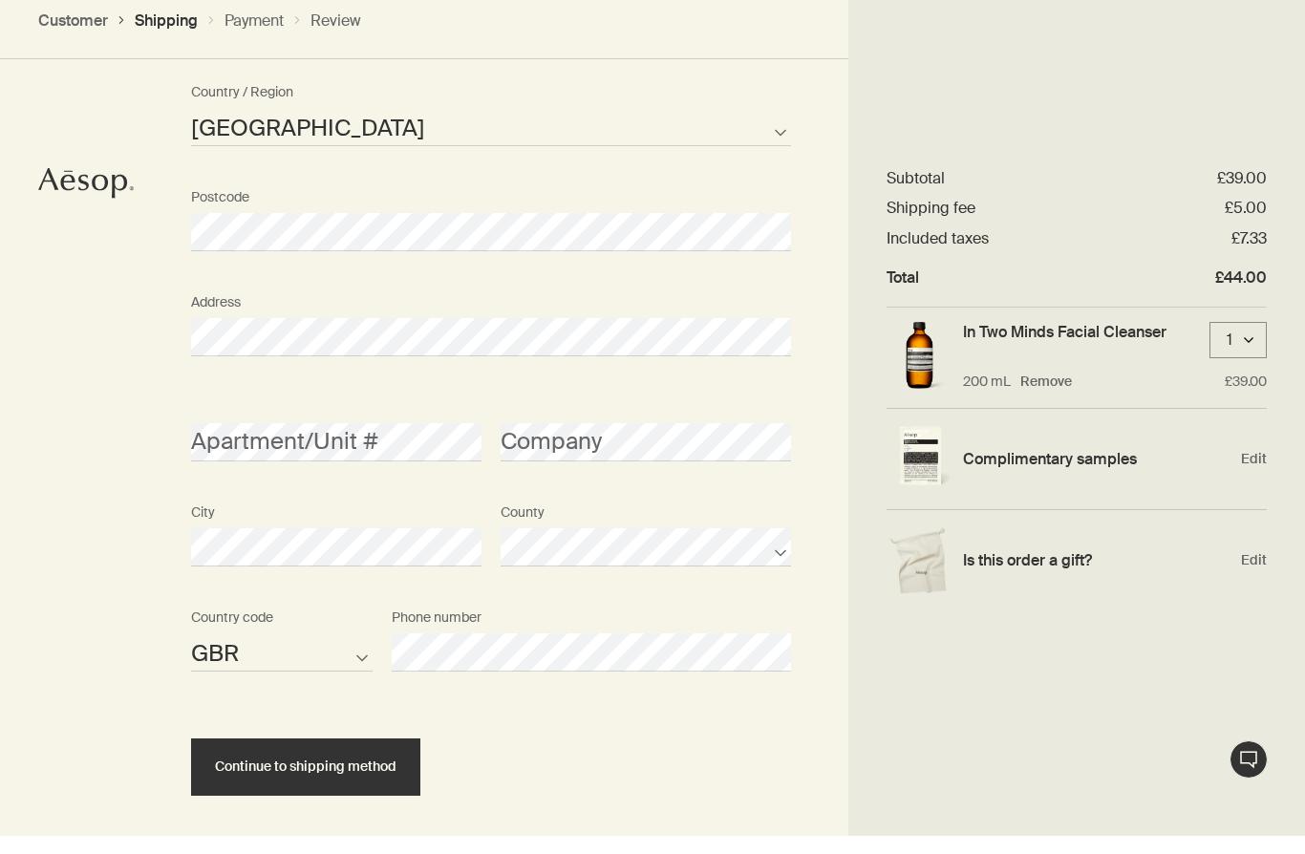
click at [278, 757] on button "Continue to shipping method" at bounding box center [305, 785] width 229 height 57
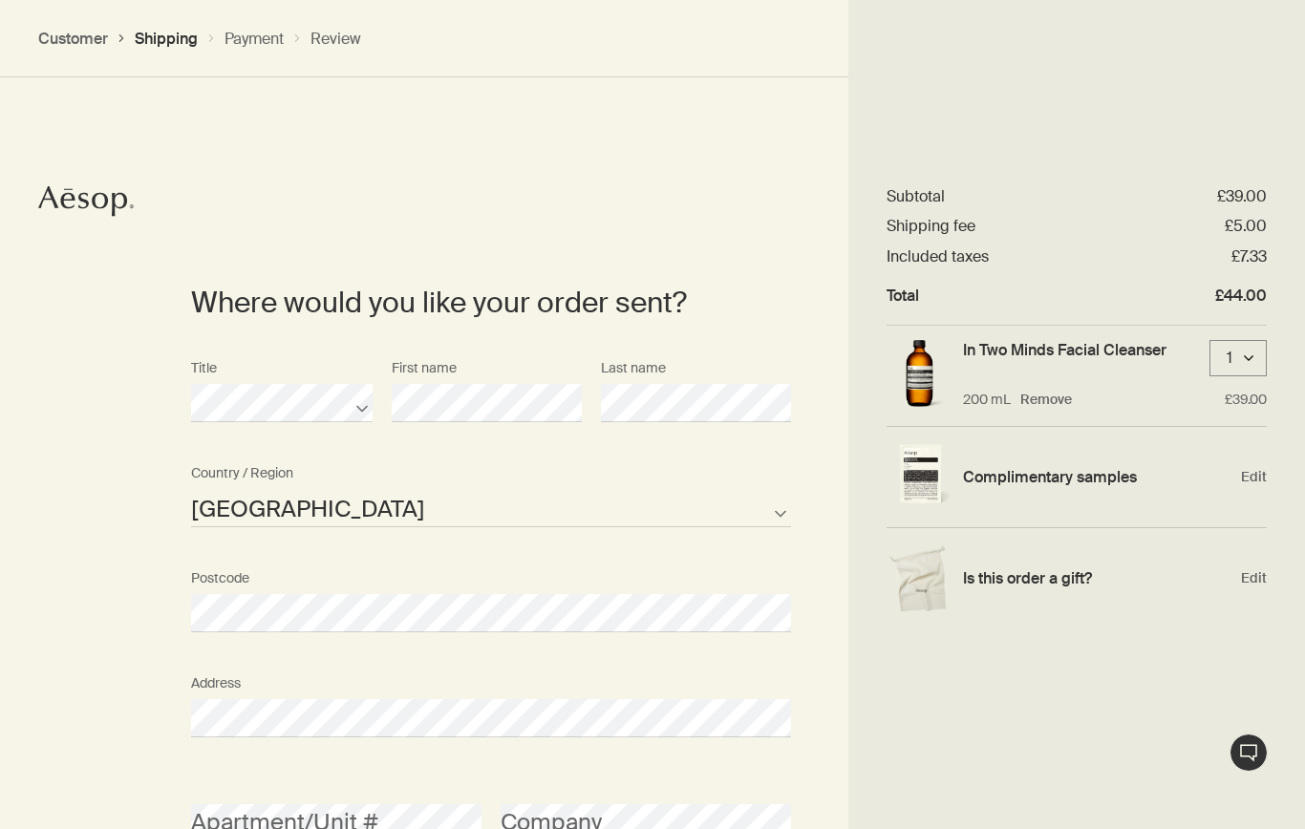
scroll to position [583, 0]
